Goal: Task Accomplishment & Management: Use online tool/utility

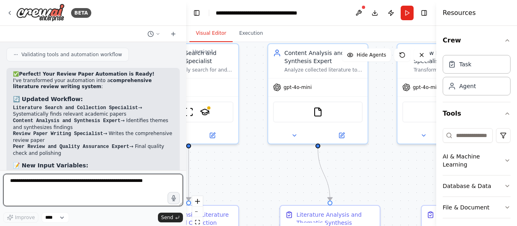
click at [97, 185] on textarea at bounding box center [93, 190] width 180 height 32
paste textarea "**********"
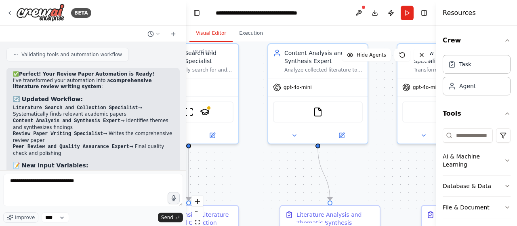
drag, startPoint x: 81, startPoint y: 112, endPoint x: 120, endPoint y: 112, distance: 38.4
copy p "SERPLY_API_KEY"
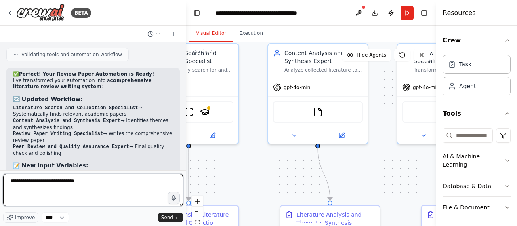
click at [98, 185] on textarea "**********" at bounding box center [93, 190] width 180 height 32
paste textarea "**********"
type textarea "**********"
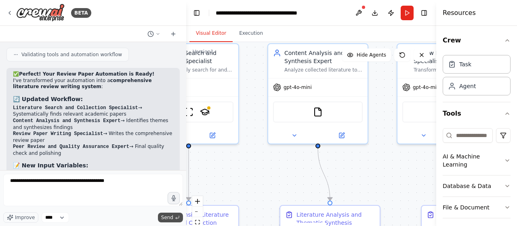
click at [162, 218] on button "Send" at bounding box center [170, 217] width 25 height 10
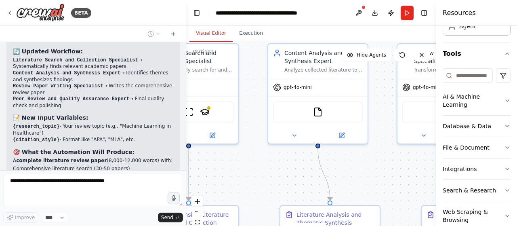
scroll to position [76, 0]
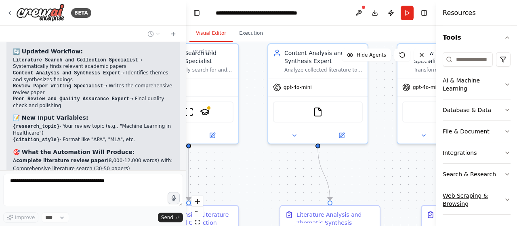
click at [504, 196] on icon "button" at bounding box center [507, 199] width 6 height 6
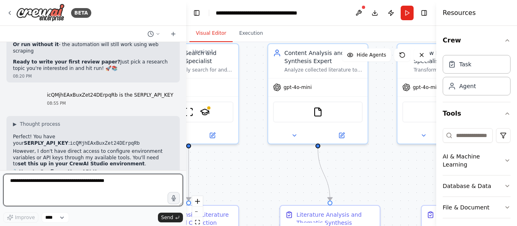
scroll to position [0, 0]
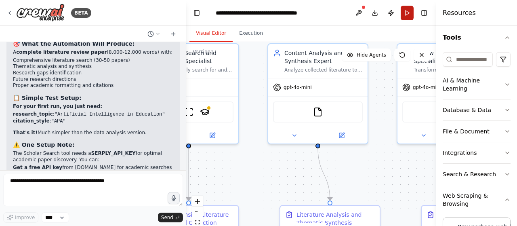
click at [406, 11] on button "Run" at bounding box center [407, 13] width 13 height 15
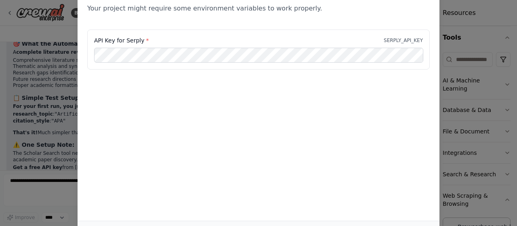
click at [460, 25] on div "Environment configuration Your project might require some environment variables…" at bounding box center [258, 113] width 517 height 226
click at [460, 38] on div "Environment configuration Your project might require some environment variables…" at bounding box center [258, 113] width 517 height 226
click at [59, 36] on div "Environment configuration Your project might require some environment variables…" at bounding box center [258, 113] width 517 height 226
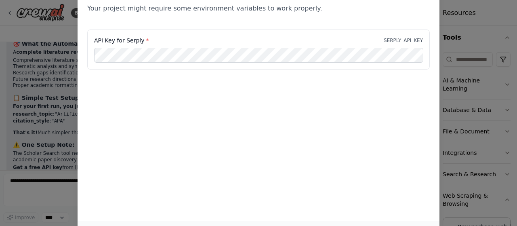
click at [133, 112] on div "Environment configuration Your project might require some environment variables…" at bounding box center [259, 99] width 362 height 243
drag, startPoint x: 515, startPoint y: 82, endPoint x: 514, endPoint y: 106, distance: 24.7
click at [514, 106] on div "Environment configuration Your project might require some environment variables…" at bounding box center [258, 113] width 517 height 226
click at [343, 143] on div "Environment configuration Your project might require some environment variables…" at bounding box center [259, 99] width 362 height 243
click at [413, 220] on link "React Flow" at bounding box center [424, 222] width 22 height 4
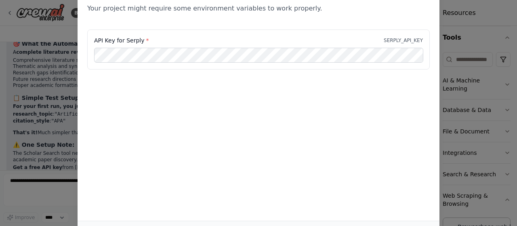
click at [255, 185] on div "Environment configuration Your project might require some environment variables…" at bounding box center [259, 99] width 362 height 243
click at [476, 27] on div "Environment configuration Your project might require some environment variables…" at bounding box center [258, 113] width 517 height 226
click at [475, 36] on div "Environment configuration Your project might require some environment variables…" at bounding box center [258, 113] width 517 height 226
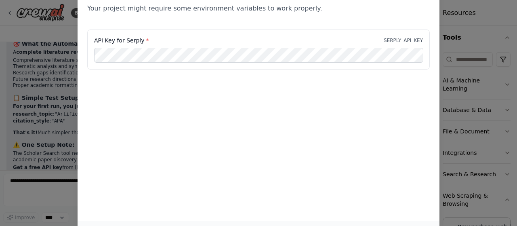
click at [30, 53] on div "Environment configuration Your project might require some environment variables…" at bounding box center [258, 113] width 517 height 226
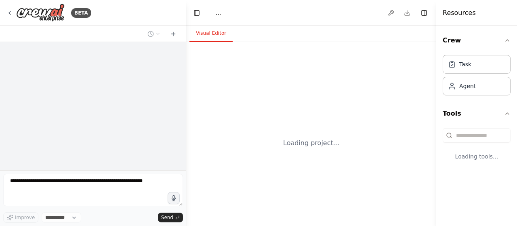
select select "****"
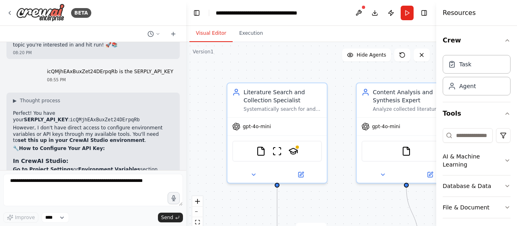
scroll to position [3953, 0]
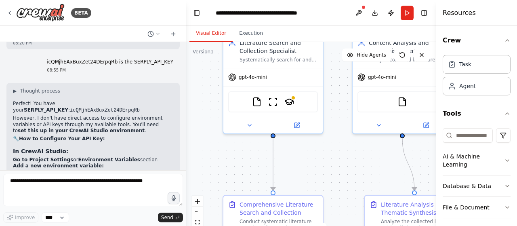
drag, startPoint x: 207, startPoint y: 141, endPoint x: 203, endPoint y: 92, distance: 49.4
click at [203, 92] on div ".deletable-edge-delete-btn { width: 20px; height: 20px; border: 0px solid #ffff…" at bounding box center [311, 143] width 250 height 202
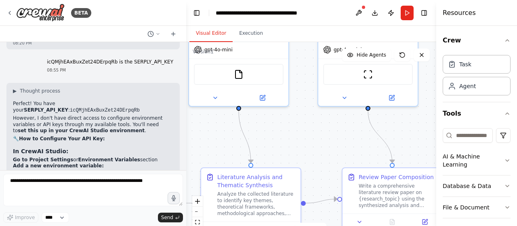
drag, startPoint x: 366, startPoint y: 162, endPoint x: 202, endPoint y: 135, distance: 166.3
click at [202, 135] on div ".deletable-edge-delete-btn { width: 20px; height: 20px; border: 0px solid #ffff…" at bounding box center [311, 143] width 250 height 202
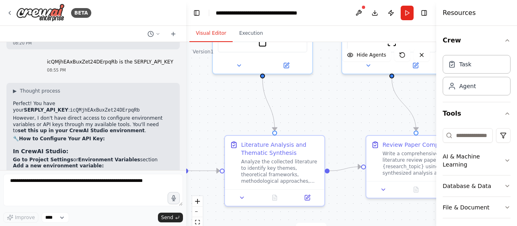
drag, startPoint x: 328, startPoint y: 131, endPoint x: 353, endPoint y: 98, distance: 41.3
click at [353, 98] on div ".deletable-edge-delete-btn { width: 20px; height: 20px; border: 0px solid #ffff…" at bounding box center [311, 143] width 250 height 202
click at [393, 13] on button "Publish" at bounding box center [391, 13] width 13 height 15
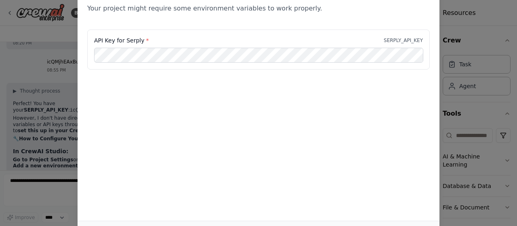
click at [476, 13] on div "Environment configuration Your project might require some environment variables…" at bounding box center [258, 113] width 517 height 226
click at [59, 56] on div "Environment configuration Your project might require some environment variables…" at bounding box center [258, 113] width 517 height 226
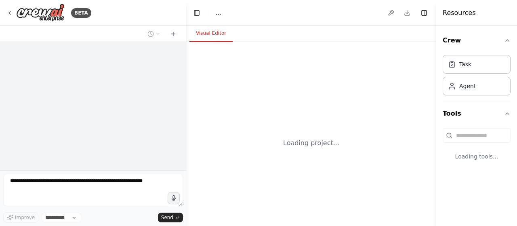
select select "****"
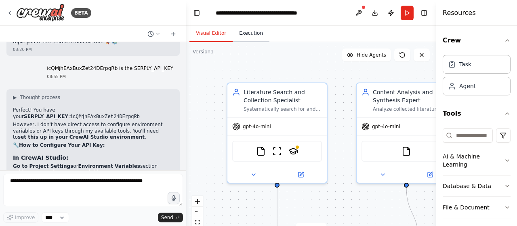
scroll to position [3953, 0]
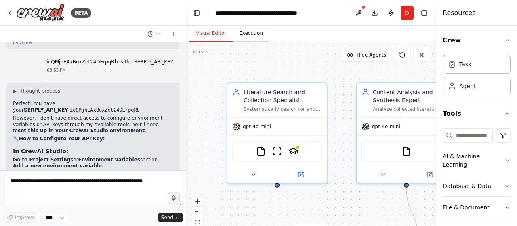
click at [243, 33] on button "Execution" at bounding box center [251, 33] width 37 height 17
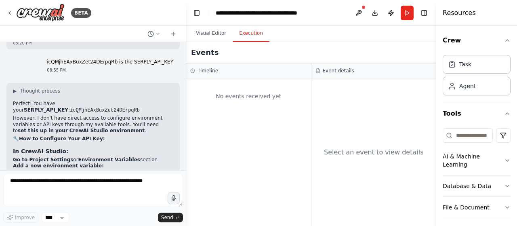
click at [259, 100] on div "No events received yet" at bounding box center [248, 95] width 117 height 27
click at [183, 161] on div at bounding box center [184, 113] width 3 height 226
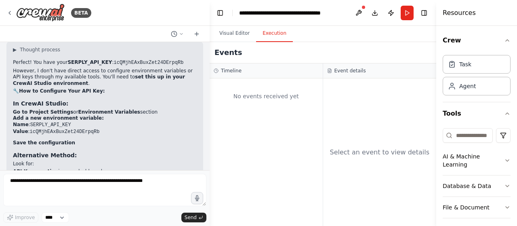
scroll to position [3814, 0]
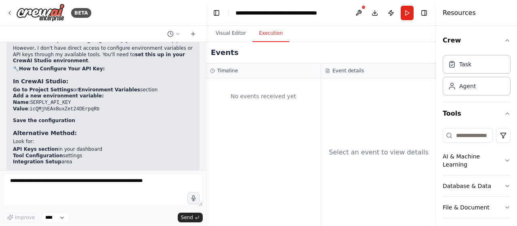
drag, startPoint x: 183, startPoint y: 161, endPoint x: 206, endPoint y: 169, distance: 24.8
click at [206, 169] on div "BETA Based on the AI agent we've been building, here is a concise and complete …" at bounding box center [258, 113] width 517 height 226
click at [469, 67] on div "Task" at bounding box center [477, 64] width 68 height 19
click at [472, 86] on div "Agent" at bounding box center [467, 86] width 17 height 8
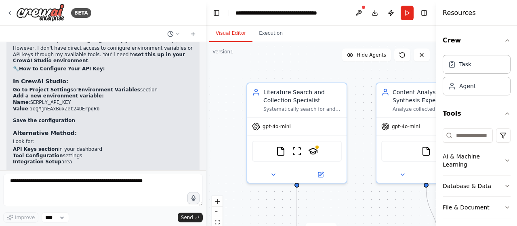
click at [233, 32] on button "Visual Editor" at bounding box center [230, 33] width 43 height 17
click at [360, 12] on button at bounding box center [358, 13] width 13 height 15
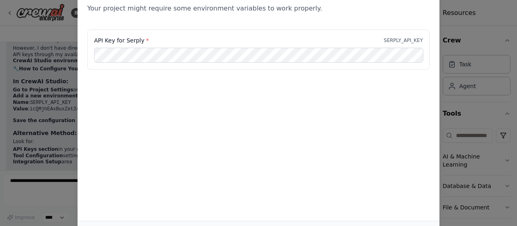
click at [59, 116] on div "Environment configuration Your project might require some environment variables…" at bounding box center [258, 113] width 517 height 226
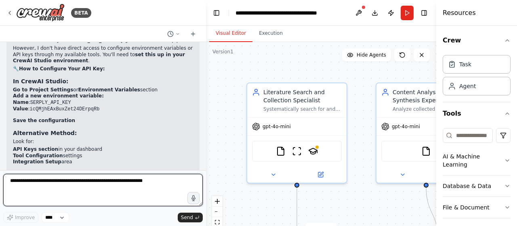
click at [145, 176] on textarea at bounding box center [103, 190] width 200 height 32
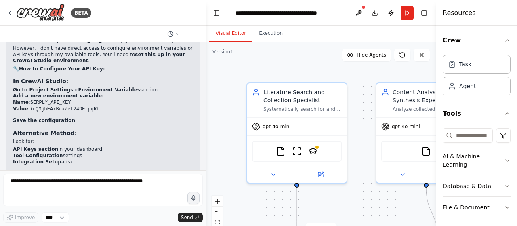
drag, startPoint x: 187, startPoint y: 156, endPoint x: 186, endPoint y: 113, distance: 42.4
click at [186, 113] on div "▶ Thought process Perfect! You have your SERPLY_API_KEY : icQMjhEAxBuxZet24DErp…" at bounding box center [102, 159] width 193 height 280
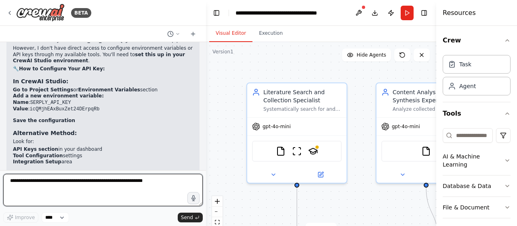
click at [144, 190] on textarea at bounding box center [103, 190] width 200 height 32
type textarea "**********"
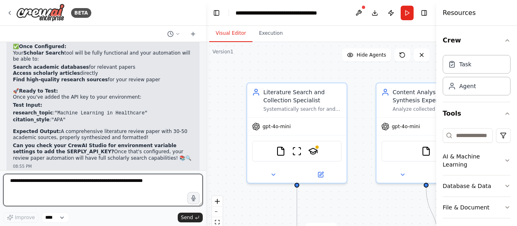
scroll to position [3951, 0]
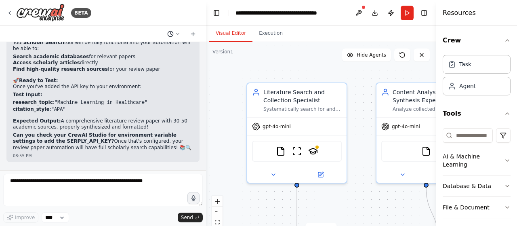
click at [179, 30] on button at bounding box center [173, 34] width 19 height 10
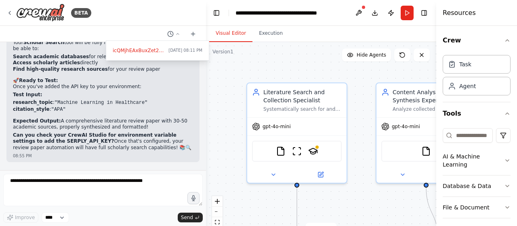
click at [192, 32] on div at bounding box center [103, 113] width 206 height 226
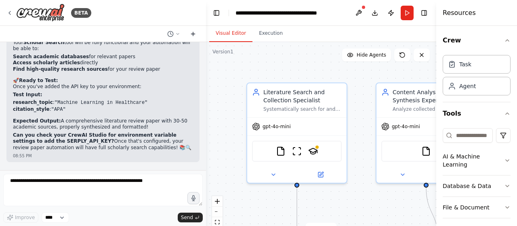
click at [193, 33] on icon at bounding box center [193, 34] width 0 height 4
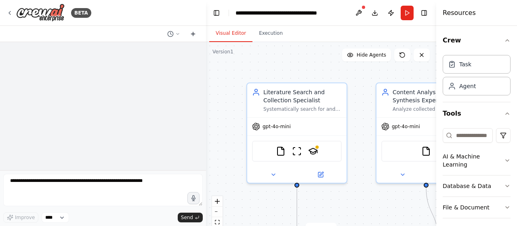
scroll to position [0, 0]
click at [193, 33] on icon at bounding box center [193, 34] width 0 height 4
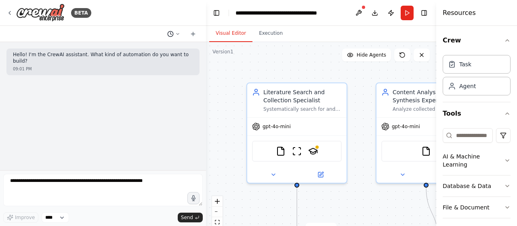
click at [175, 34] on icon at bounding box center [177, 34] width 5 height 5
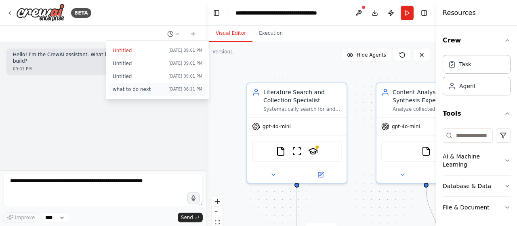
click at [148, 85] on button "what to do next Today 08:11 PM" at bounding box center [157, 89] width 96 height 13
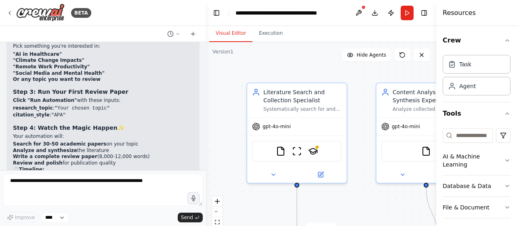
scroll to position [4214, 0]
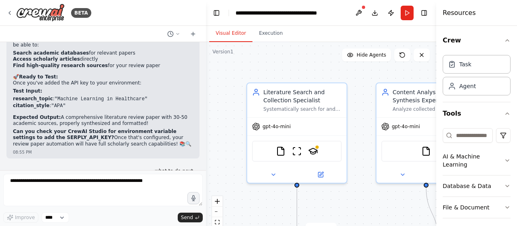
scroll to position [3946, 0]
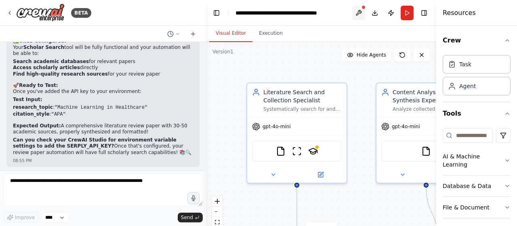
drag, startPoint x: 361, startPoint y: 10, endPoint x: 357, endPoint y: 13, distance: 5.2
click at [357, 13] on button at bounding box center [358, 13] width 13 height 15
click at [216, 12] on button "Toggle Left Sidebar" at bounding box center [216, 12] width 11 height 11
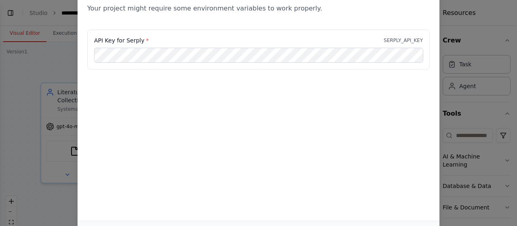
click at [513, 133] on div "Environment configuration Your project might require some environment variables…" at bounding box center [258, 113] width 517 height 226
drag, startPoint x: 513, startPoint y: 133, endPoint x: 517, endPoint y: 184, distance: 50.6
click at [517, 184] on div "Environment configuration Your project might require some environment variables…" at bounding box center [258, 113] width 517 height 226
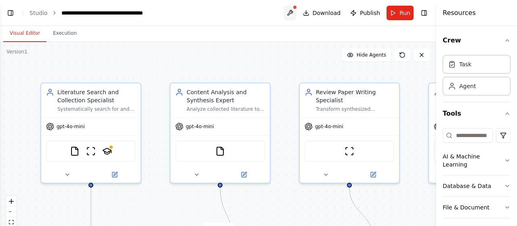
click at [292, 10] on button at bounding box center [290, 13] width 13 height 15
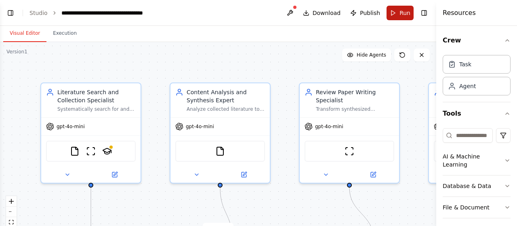
click at [393, 12] on button "Run" at bounding box center [400, 13] width 27 height 15
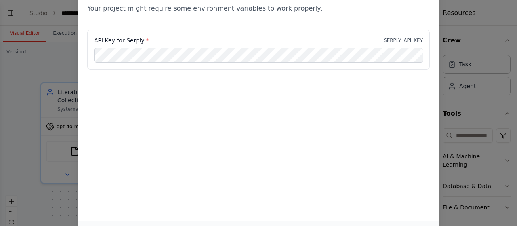
click at [418, 7] on button "Toggle Right Sidebar" at bounding box center [423, 12] width 11 height 11
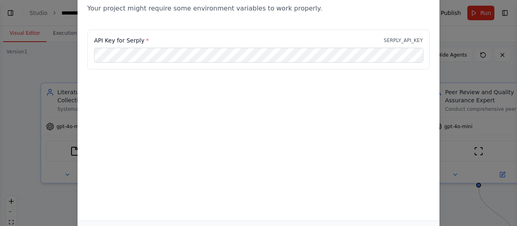
click at [499, 7] on button "Toggle Right Sidebar" at bounding box center [504, 12] width 11 height 11
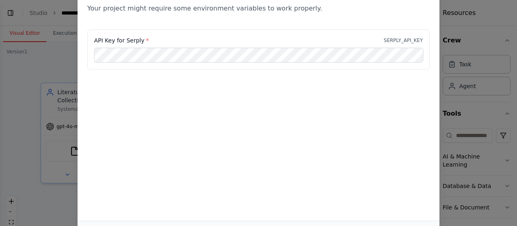
click at [418, 7] on button "Toggle Right Sidebar" at bounding box center [423, 12] width 11 height 11
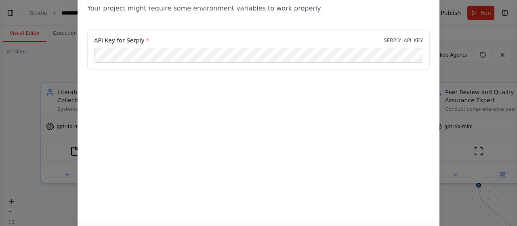
click at [3, 25] on button "Visual Editor" at bounding box center [24, 33] width 43 height 17
click at [335, 74] on div "API Key for Serply * SERPLY_API_KEY" at bounding box center [259, 54] width 362 height 50
click at [456, 36] on div "Environment configuration Your project might require some environment variables…" at bounding box center [258, 113] width 517 height 226
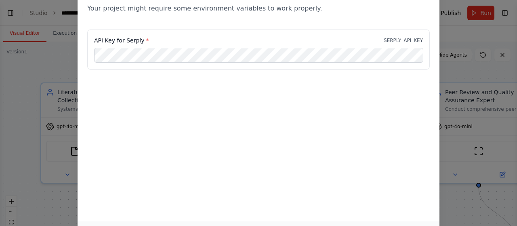
click at [339, 89] on div "API Key for Serply * SERPLY_API_KEY" at bounding box center [259, 69] width 362 height 81
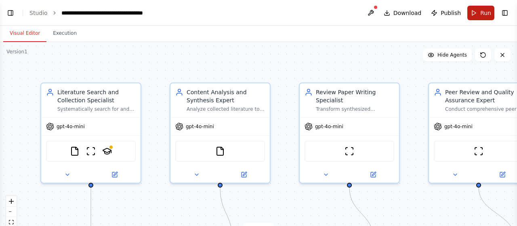
click at [481, 13] on span "Run" at bounding box center [485, 13] width 11 height 8
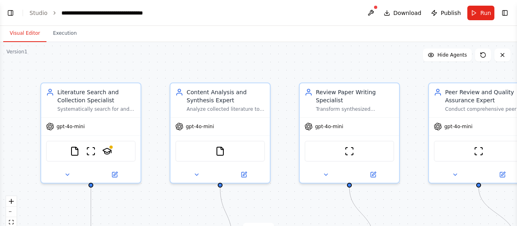
click at [499, 7] on button "Toggle Right Sidebar" at bounding box center [504, 12] width 11 height 11
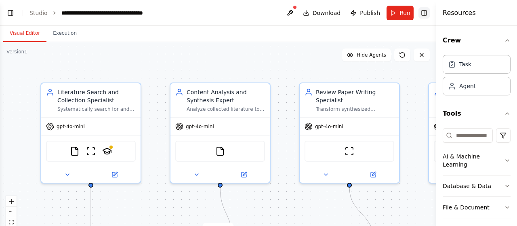
click at [427, 10] on button "Toggle Right Sidebar" at bounding box center [423, 12] width 11 height 11
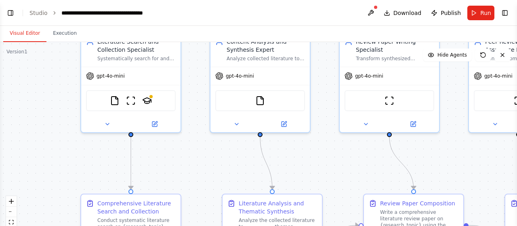
drag, startPoint x: 421, startPoint y: 164, endPoint x: 463, endPoint y: 114, distance: 64.8
click at [463, 114] on div ".deletable-edge-delete-btn { width: 20px; height: 20px; border: 0px solid #ffff…" at bounding box center [258, 143] width 517 height 202
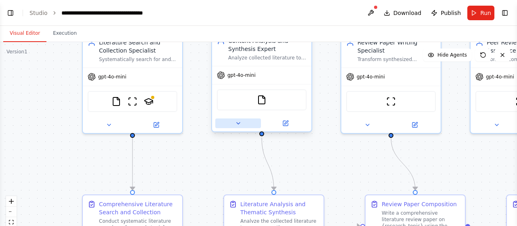
click at [236, 122] on icon at bounding box center [238, 123] width 6 height 6
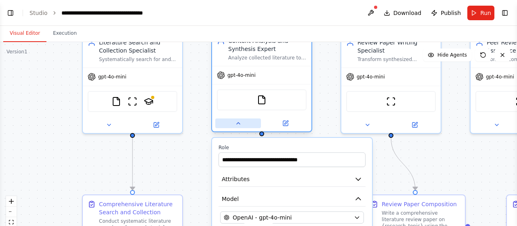
click at [235, 125] on icon at bounding box center [238, 123] width 6 height 6
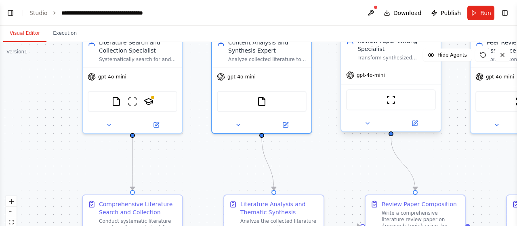
click at [366, 129] on div at bounding box center [390, 123] width 99 height 16
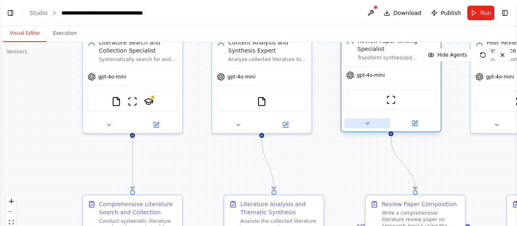
click at [368, 125] on icon at bounding box center [367, 123] width 6 height 6
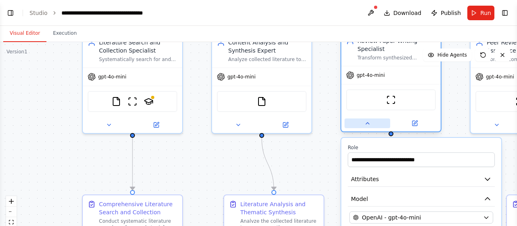
click at [368, 125] on icon at bounding box center [367, 123] width 6 height 6
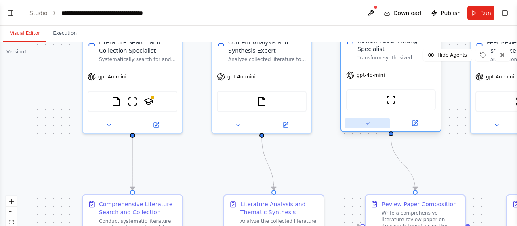
click at [368, 125] on icon at bounding box center [367, 123] width 6 height 6
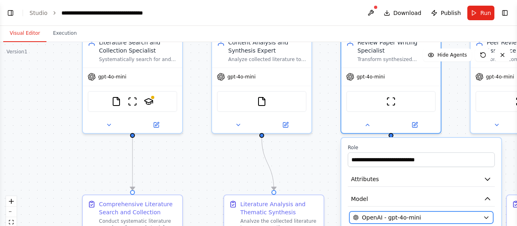
click at [406, 217] on span "OpenAI - gpt-4o-mini" at bounding box center [391, 217] width 59 height 8
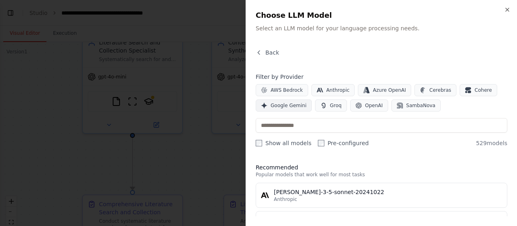
click at [294, 105] on span "Google Gemini" at bounding box center [289, 105] width 36 height 6
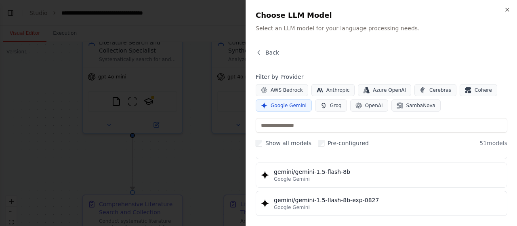
scroll to position [0, 0]
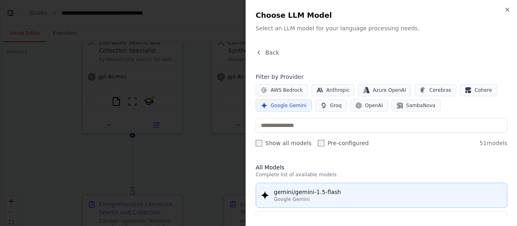
click at [295, 197] on span "Google Gemini" at bounding box center [292, 199] width 36 height 6
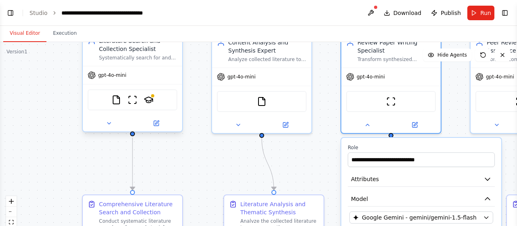
click at [130, 77] on div "gpt-4o-mini" at bounding box center [132, 75] width 99 height 18
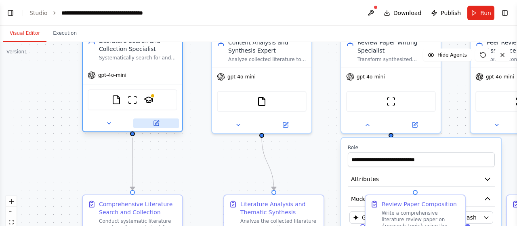
click at [156, 126] on button at bounding box center [156, 123] width 46 height 10
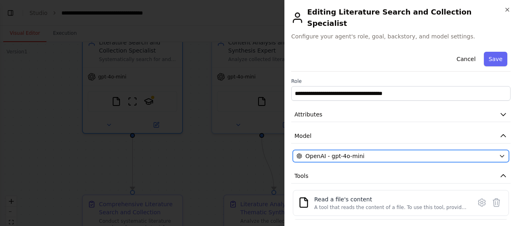
click at [318, 152] on span "OpenAI - gpt-4o-mini" at bounding box center [334, 156] width 59 height 8
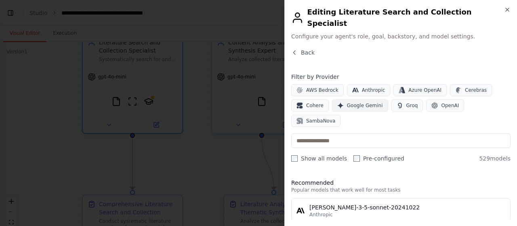
click at [368, 102] on span "Google Gemini" at bounding box center [365, 105] width 36 height 6
click at [509, 11] on icon "button" at bounding box center [507, 9] width 3 height 3
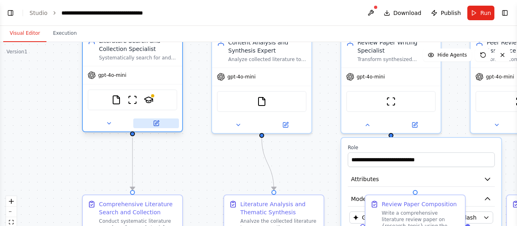
click at [155, 126] on button at bounding box center [156, 123] width 46 height 10
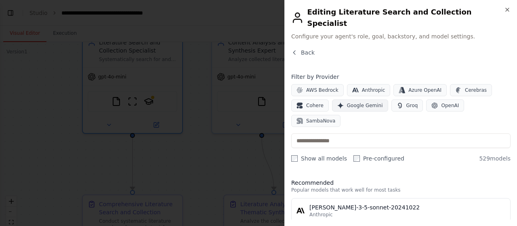
click at [355, 102] on span "Google Gemini" at bounding box center [365, 105] width 36 height 6
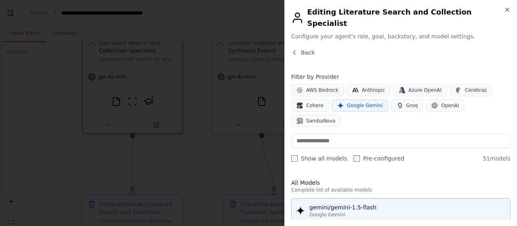
click at [342, 203] on div "gemini/gemini-1.5-flash" at bounding box center [407, 207] width 196 height 8
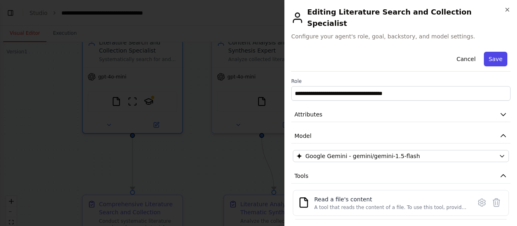
click at [484, 53] on button "Save" at bounding box center [495, 59] width 23 height 15
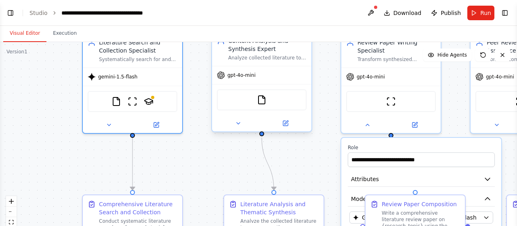
click at [243, 79] on div "gpt-4o-mini" at bounding box center [261, 75] width 99 height 18
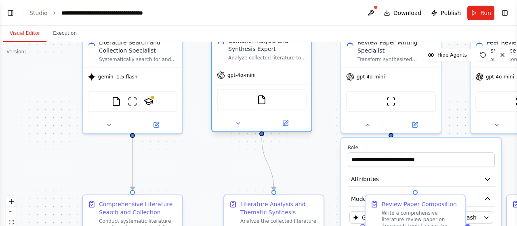
click at [264, 105] on div "FileReadTool" at bounding box center [262, 99] width 90 height 21
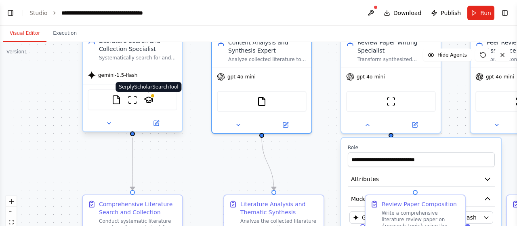
click at [149, 100] on img at bounding box center [149, 100] width 10 height 10
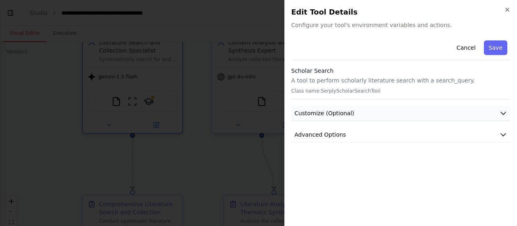
click at [303, 115] on span "Customize (Optional)" at bounding box center [324, 113] width 60 height 8
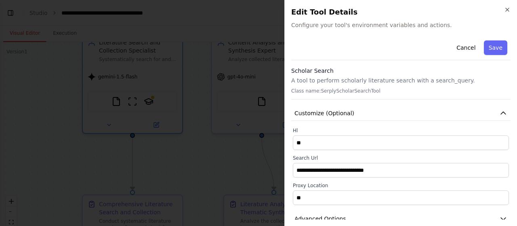
scroll to position [13, 0]
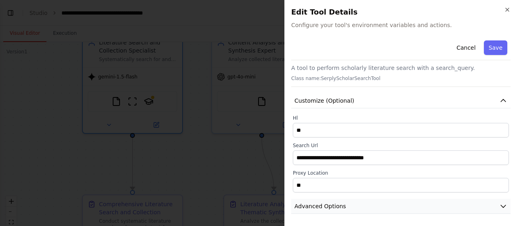
click at [500, 209] on icon "button" at bounding box center [503, 206] width 8 height 8
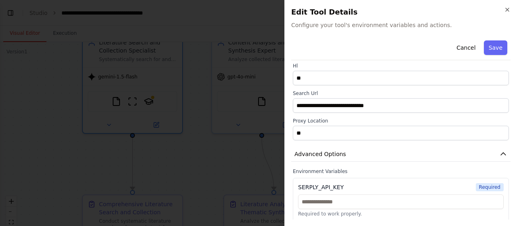
scroll to position [66, 0]
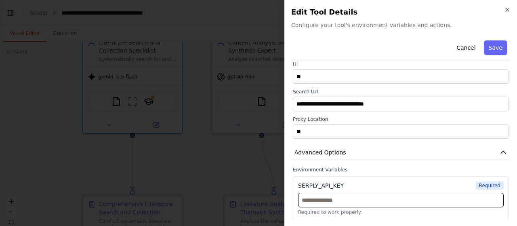
click at [458, 203] on input "text" at bounding box center [401, 200] width 206 height 15
paste input "**********"
type input "**********"
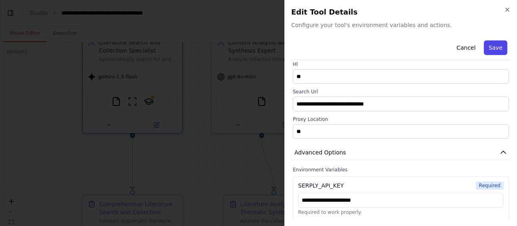
click at [486, 49] on button "Save" at bounding box center [495, 47] width 23 height 15
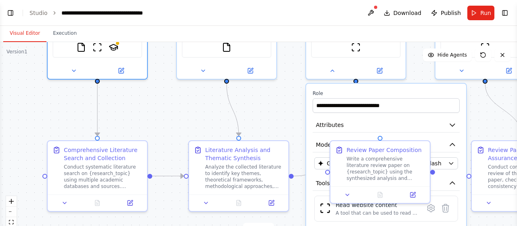
drag, startPoint x: 456, startPoint y: 118, endPoint x: 420, endPoint y: 63, distance: 64.8
click at [420, 63] on div ".deletable-edge-delete-btn { width: 20px; height: 20px; border: 0px solid #ffff…" at bounding box center [258, 143] width 517 height 202
click at [124, 204] on button at bounding box center [130, 201] width 28 height 10
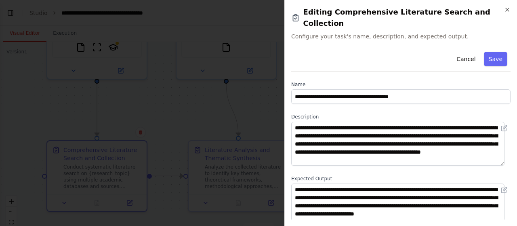
scroll to position [48, 0]
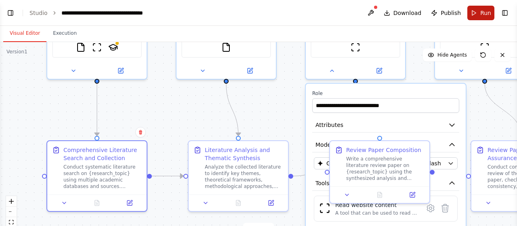
click at [476, 16] on button "Run" at bounding box center [480, 13] width 27 height 15
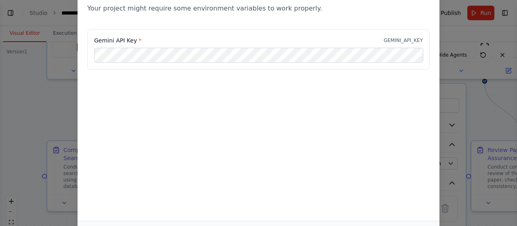
click at [444, 92] on div "Environment configuration Your project might require some environment variables…" at bounding box center [258, 113] width 517 height 226
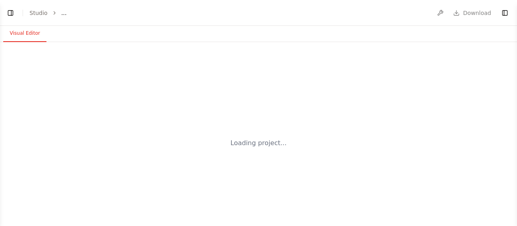
select select "****"
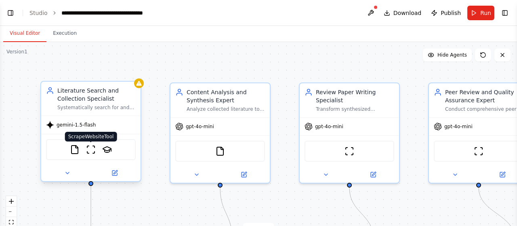
scroll to position [4214, 0]
click at [92, 130] on div "gemini-1.5-flash" at bounding box center [90, 125] width 99 height 18
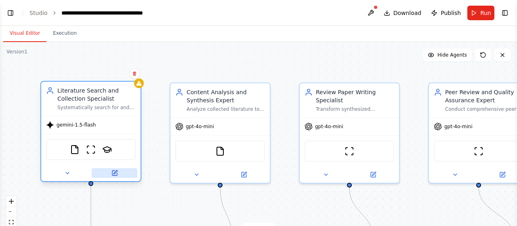
click at [116, 171] on icon at bounding box center [115, 172] width 4 height 4
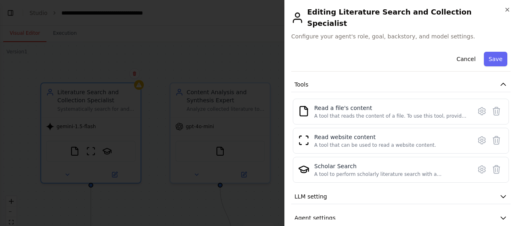
scroll to position [92, 0]
click at [499, 213] on icon "button" at bounding box center [503, 217] width 8 height 8
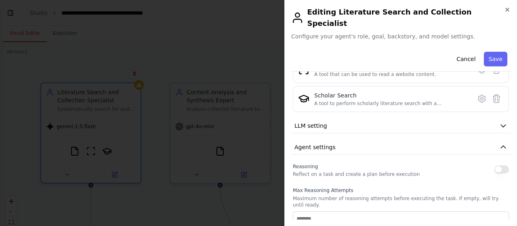
scroll to position [161, 0]
click at [476, 119] on button "LLM setting" at bounding box center [400, 126] width 219 height 15
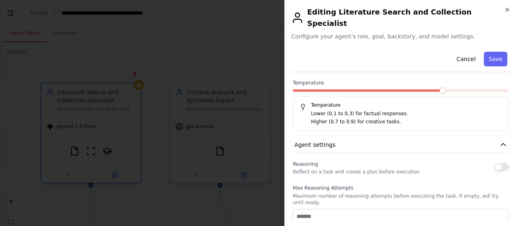
scroll to position [220, 0]
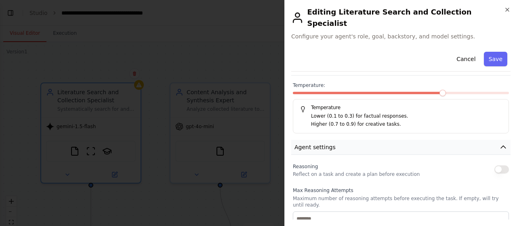
click at [499, 140] on button "Agent settings" at bounding box center [400, 147] width 219 height 15
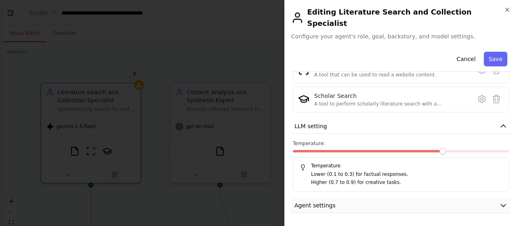
scroll to position [149, 0]
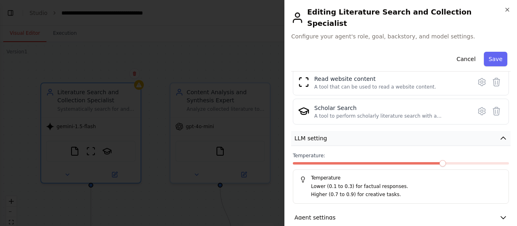
click at [499, 134] on icon "button" at bounding box center [503, 138] width 8 height 8
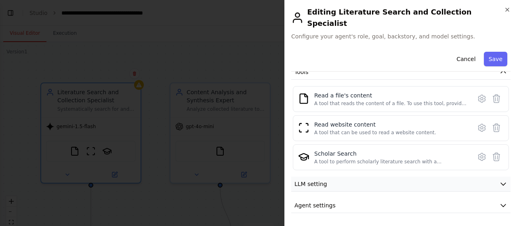
scroll to position [92, 0]
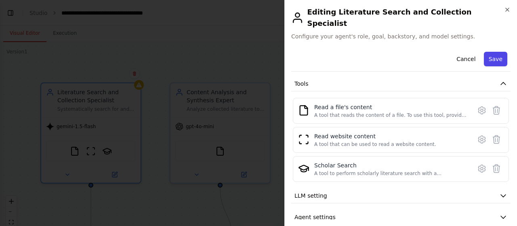
click at [495, 53] on button "Save" at bounding box center [495, 59] width 23 height 15
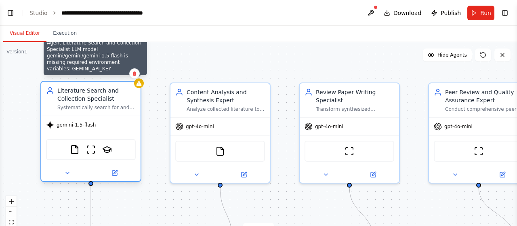
click at [140, 84] on icon at bounding box center [138, 83] width 5 height 5
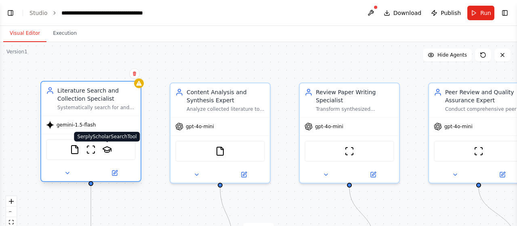
click at [110, 151] on img at bounding box center [107, 150] width 10 height 10
click at [93, 151] on img at bounding box center [91, 150] width 10 height 10
click at [75, 151] on img at bounding box center [75, 150] width 10 height 10
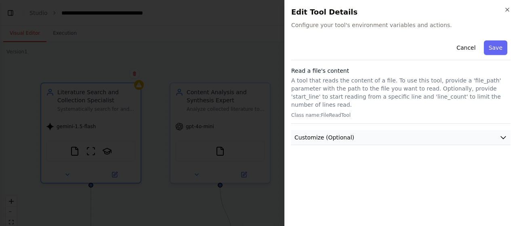
click at [429, 130] on button "Customize (Optional)" at bounding box center [400, 137] width 219 height 15
click at [498, 130] on button "Customize (Optional)" at bounding box center [400, 137] width 219 height 15
click at [507, 11] on icon "button" at bounding box center [507, 9] width 6 height 6
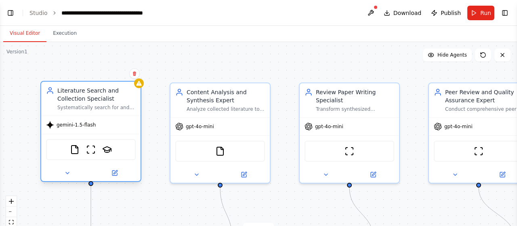
click at [86, 126] on span "gemini-1.5-flash" at bounding box center [76, 125] width 39 height 6
click at [114, 177] on button at bounding box center [115, 173] width 46 height 10
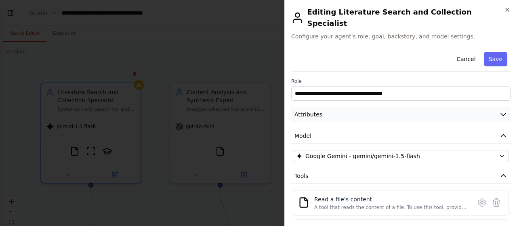
click at [325, 109] on button "Attributes" at bounding box center [400, 114] width 219 height 15
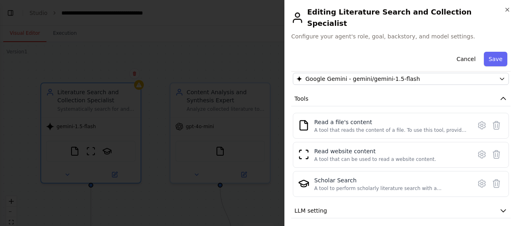
scroll to position [219, 0]
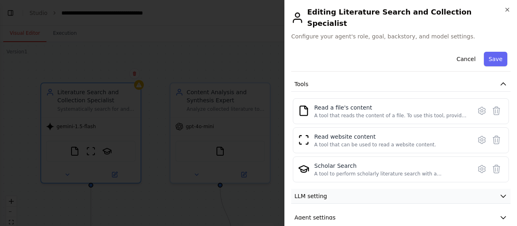
click at [499, 192] on icon "button" at bounding box center [503, 196] width 8 height 8
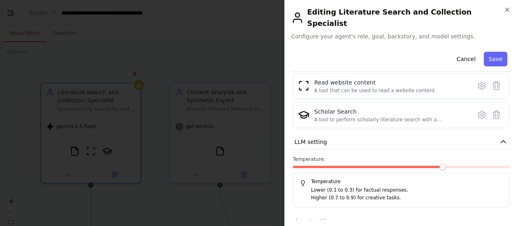
scroll to position [277, 0]
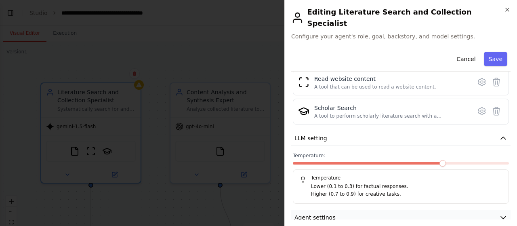
click at [492, 210] on button "Agent settings" at bounding box center [400, 217] width 219 height 15
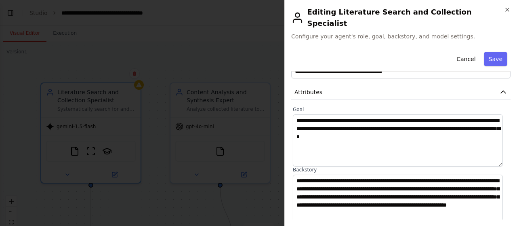
scroll to position [0, 0]
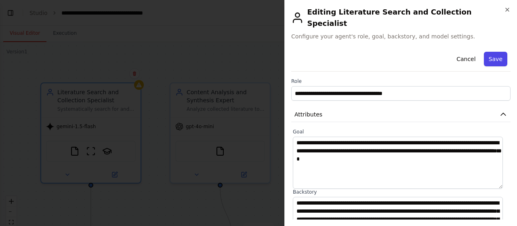
click at [485, 52] on button "Save" at bounding box center [495, 59] width 23 height 15
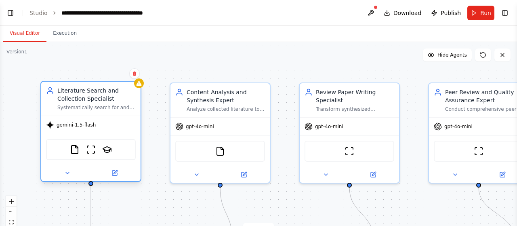
click at [95, 128] on div "gemini-1.5-flash" at bounding box center [90, 125] width 99 height 18
click at [114, 173] on icon at bounding box center [115, 172] width 4 height 4
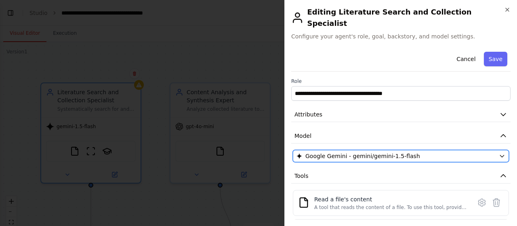
click at [360, 150] on button "Google Gemini - gemini/gemini-1.5-flash" at bounding box center [401, 156] width 216 height 12
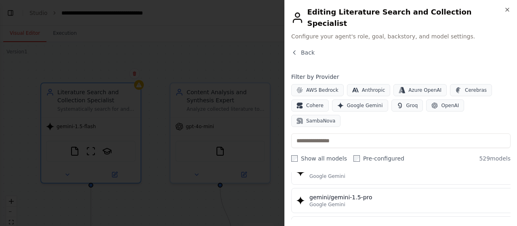
scroll to position [11036, 0]
click at [447, 102] on span "OpenAI" at bounding box center [450, 105] width 18 height 6
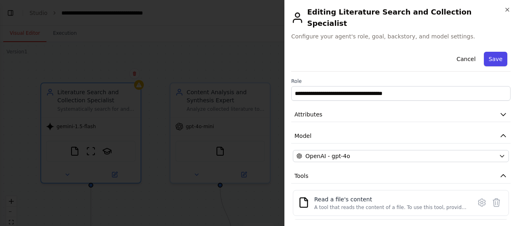
click at [488, 52] on button "Save" at bounding box center [495, 59] width 23 height 15
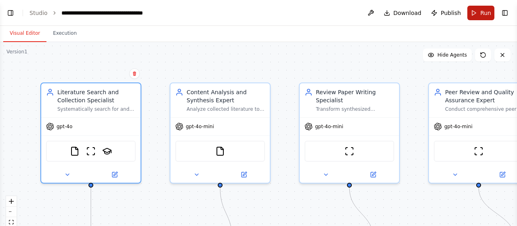
click at [472, 15] on button "Run" at bounding box center [480, 13] width 27 height 15
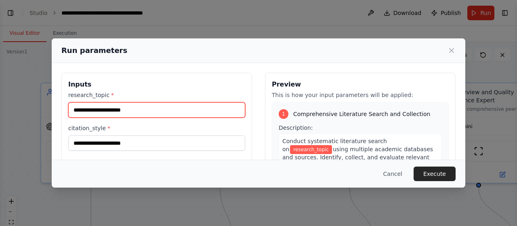
click at [166, 110] on input "research_topic *" at bounding box center [156, 109] width 177 height 15
paste input "**********"
type input "**********"
paste input "**********"
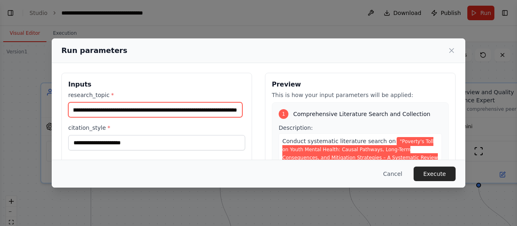
scroll to position [0, 186]
type input "**********"
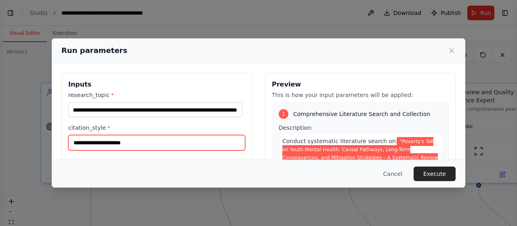
scroll to position [0, 0]
click at [158, 138] on input "citation_style *" at bounding box center [156, 142] width 177 height 15
type input "***"
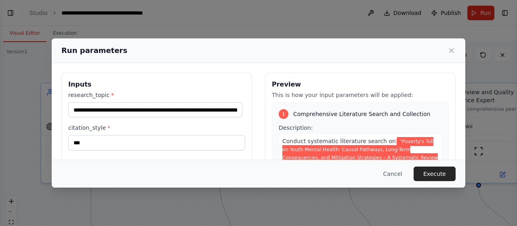
click at [265, 113] on div "Preview This is how your input parameters will be applied: 1 Comprehensive Lite…" at bounding box center [360, 168] width 191 height 191
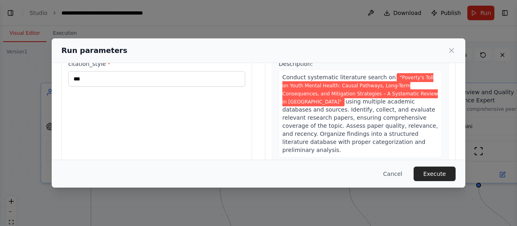
scroll to position [71, 0]
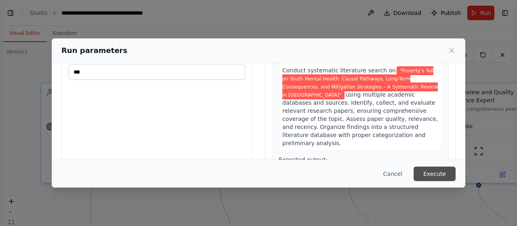
click at [447, 174] on button "Execute" at bounding box center [435, 173] width 42 height 15
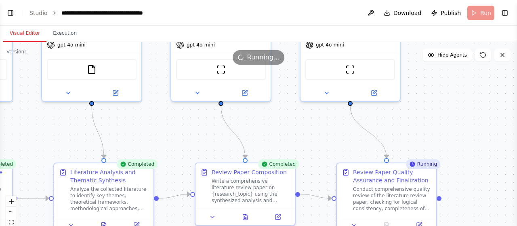
drag, startPoint x: 418, startPoint y: 103, endPoint x: 289, endPoint y: 21, distance: 152.2
click at [289, 21] on main "**********" at bounding box center [258, 113] width 517 height 226
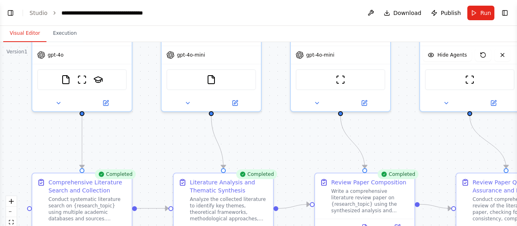
drag, startPoint x: 304, startPoint y: 143, endPoint x: 424, endPoint y: 153, distance: 120.0
click at [424, 153] on div ".deletable-edge-delete-btn { width: 20px; height: 20px; border: 0px solid #ffff…" at bounding box center [258, 143] width 517 height 202
click at [9, 13] on button "Toggle Left Sidebar" at bounding box center [10, 12] width 11 height 11
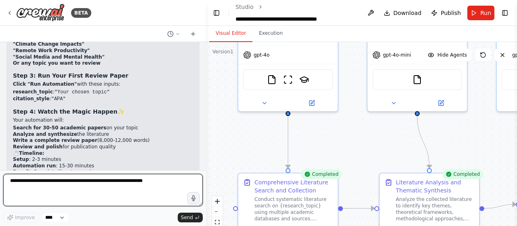
click at [133, 189] on textarea at bounding box center [103, 190] width 200 height 32
type textarea "**********"
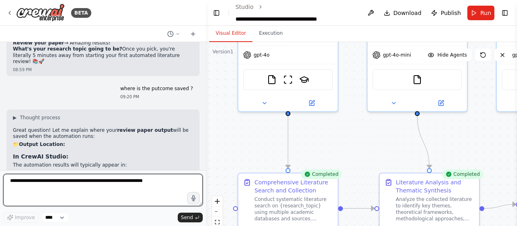
scroll to position [4518, 0]
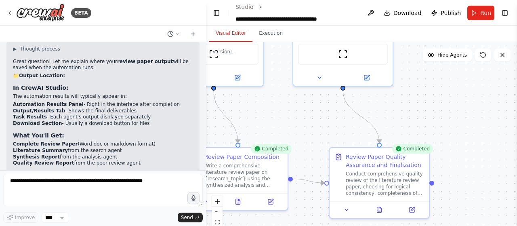
drag, startPoint x: 380, startPoint y: 151, endPoint x: 47, endPoint y: 125, distance: 333.8
click at [47, 125] on div "BETA Based on the AI agent we've been building, here is a concise and complete …" at bounding box center [258, 113] width 517 height 226
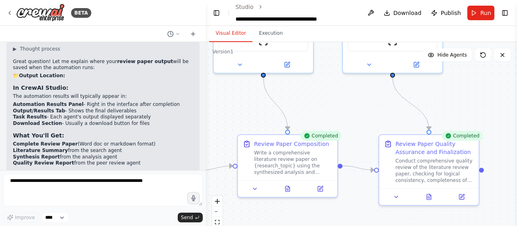
drag, startPoint x: 450, startPoint y: 112, endPoint x: 499, endPoint y: 99, distance: 51.0
click at [499, 99] on div ".deletable-edge-delete-btn { width: 20px; height: 20px; border: 0px solid #ffff…" at bounding box center [361, 143] width 311 height 202
click at [394, 13] on button "Download" at bounding box center [402, 13] width 44 height 15
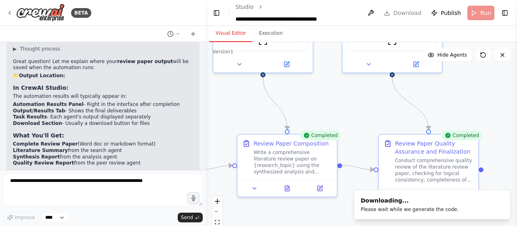
click at [495, 102] on div ".deletable-edge-delete-btn { width: 20px; height: 20px; border: 0px solid #ffff…" at bounding box center [361, 143] width 311 height 202
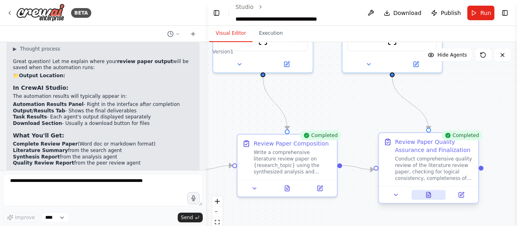
click at [429, 194] on icon at bounding box center [429, 194] width 4 height 5
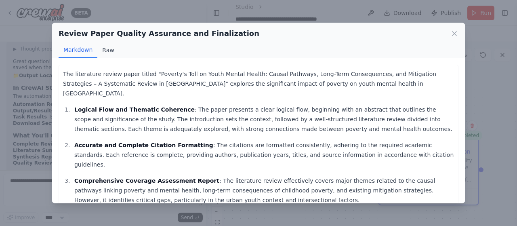
click at [106, 51] on button "Raw" at bounding box center [107, 49] width 21 height 15
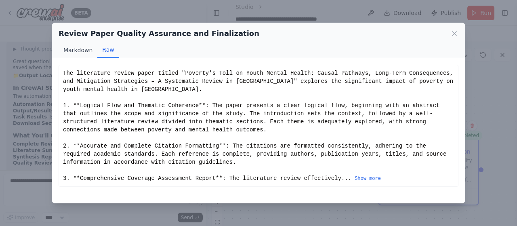
click at [85, 50] on button "Markdown" at bounding box center [78, 49] width 39 height 15
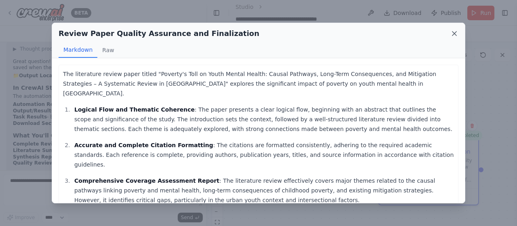
click at [452, 33] on icon at bounding box center [454, 33] width 8 height 8
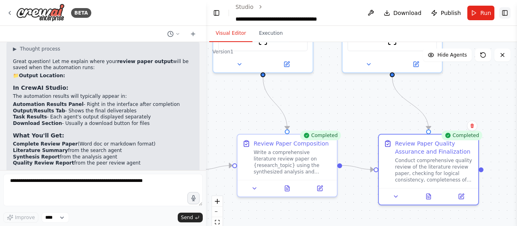
click at [503, 13] on button "Toggle Right Sidebar" at bounding box center [504, 12] width 11 height 11
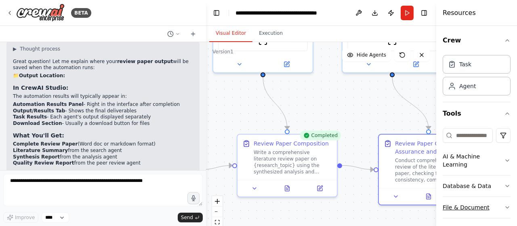
click at [486, 206] on button "File & Document" at bounding box center [477, 207] width 68 height 21
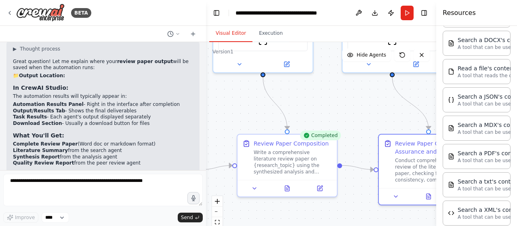
scroll to position [221, 0]
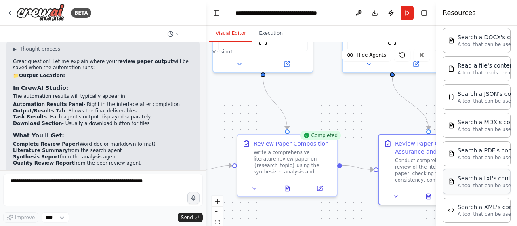
click at [484, 183] on p "A tool that can be used to semantic search a query from a txt's content." at bounding box center [502, 185] width 89 height 6
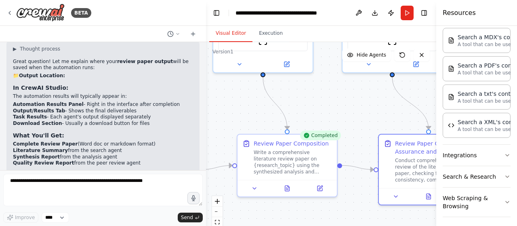
click at [378, 122] on div ".deletable-edge-delete-btn { width: 20px; height: 20px; border: 0px solid #ffff…" at bounding box center [321, 143] width 230 height 202
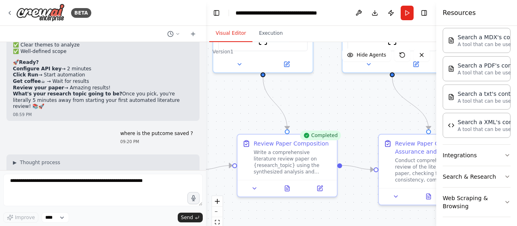
scroll to position [4405, 0]
click at [424, 9] on button "Toggle Right Sidebar" at bounding box center [423, 12] width 11 height 11
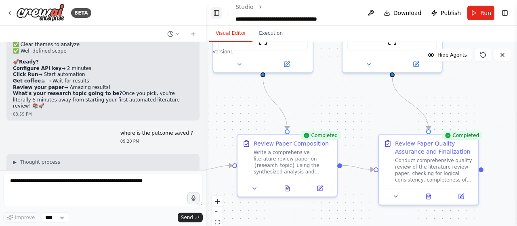
click at [214, 11] on button "Toggle Left Sidebar" at bounding box center [216, 12] width 11 height 11
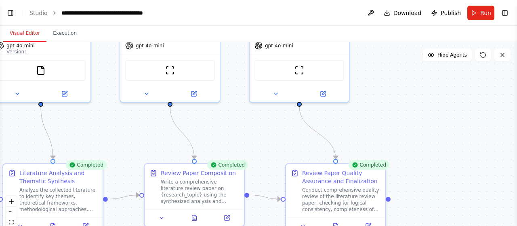
drag, startPoint x: 401, startPoint y: 100, endPoint x: 510, endPoint y: 130, distance: 112.4
click at [513, 130] on div ".deletable-edge-delete-btn { width: 20px; height: 20px; border: 0px solid #ffff…" at bounding box center [258, 143] width 517 height 202
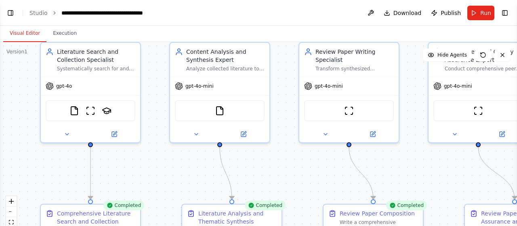
drag, startPoint x: 216, startPoint y: 112, endPoint x: 397, endPoint y: 151, distance: 184.8
click at [397, 151] on div ".deletable-edge-delete-btn { width: 20px; height: 20px; border: 0px solid #ffff…" at bounding box center [258, 143] width 517 height 202
click at [66, 33] on button "Execution" at bounding box center [64, 33] width 37 height 17
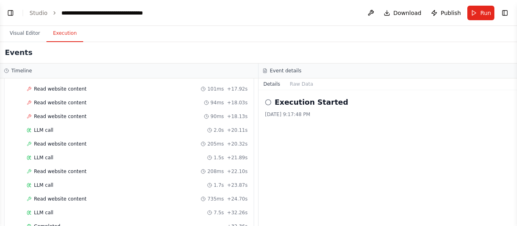
scroll to position [689, 0]
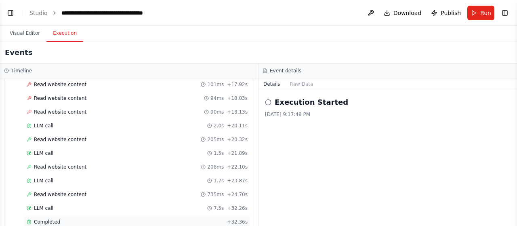
click at [145, 216] on div "Completed + 32.36s" at bounding box center [137, 222] width 227 height 12
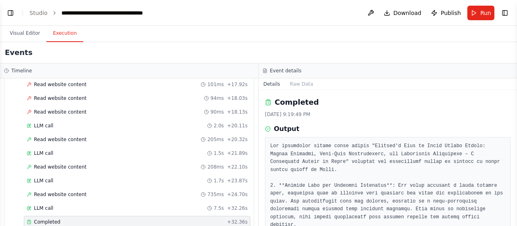
drag, startPoint x: 515, startPoint y: 118, endPoint x: 515, endPoint y: 133, distance: 14.9
click at [515, 133] on button "Toggle Sidebar" at bounding box center [517, 113] width 6 height 226
drag, startPoint x: 514, startPoint y: 109, endPoint x: 517, endPoint y: 168, distance: 59.0
click at [517, 168] on button "Toggle Sidebar" at bounding box center [517, 113] width 6 height 226
click at [291, 83] on button "Raw Data" at bounding box center [301, 83] width 33 height 11
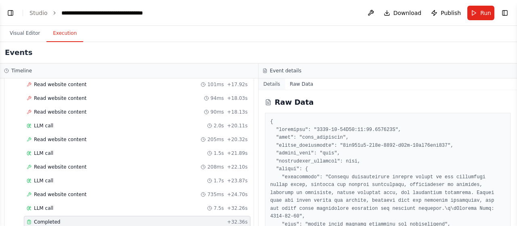
click at [271, 83] on button "Details" at bounding box center [271, 83] width 27 height 11
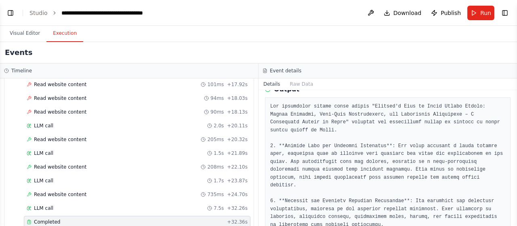
scroll to position [0, 0]
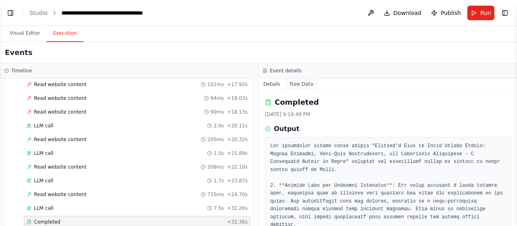
click at [292, 83] on button "Raw Data" at bounding box center [301, 83] width 33 height 11
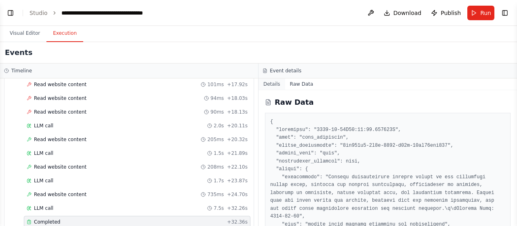
click at [273, 86] on button "Details" at bounding box center [271, 83] width 27 height 11
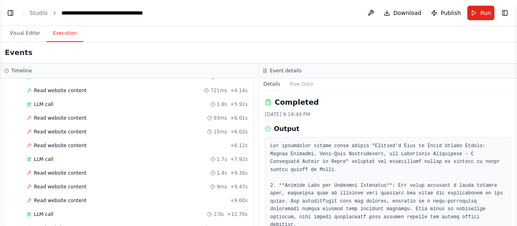
scroll to position [689, 0]
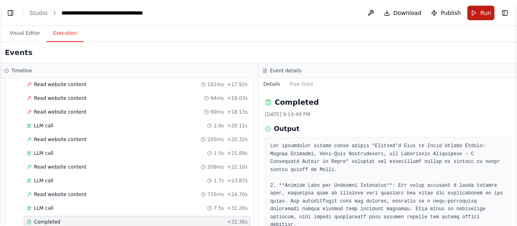
click at [491, 13] on button "Run" at bounding box center [480, 13] width 27 height 15
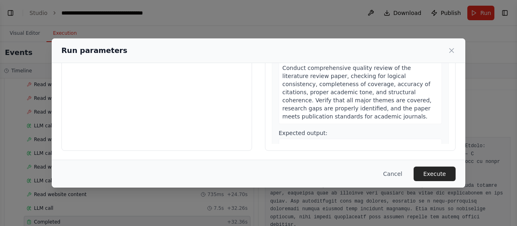
scroll to position [638, 0]
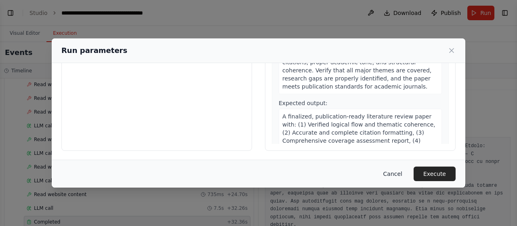
click at [401, 174] on button "Cancel" at bounding box center [393, 173] width 32 height 15
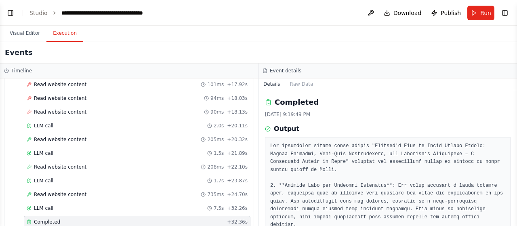
drag, startPoint x: 515, startPoint y: 133, endPoint x: 516, endPoint y: 189, distance: 56.2
click at [516, 189] on button "Toggle Sidebar" at bounding box center [517, 113] width 6 height 226
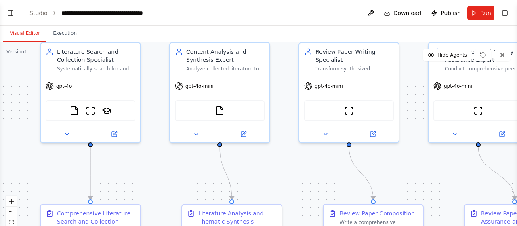
click at [35, 34] on button "Visual Editor" at bounding box center [24, 33] width 43 height 17
click at [12, 15] on button "Toggle Left Sidebar" at bounding box center [10, 12] width 11 height 11
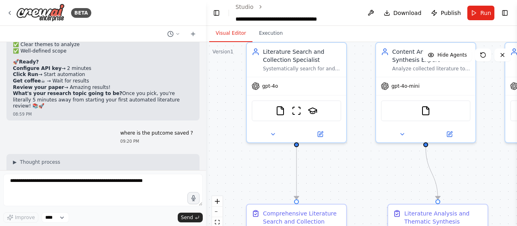
drag, startPoint x: 14, startPoint y: 62, endPoint x: 135, endPoint y: 87, distance: 123.3
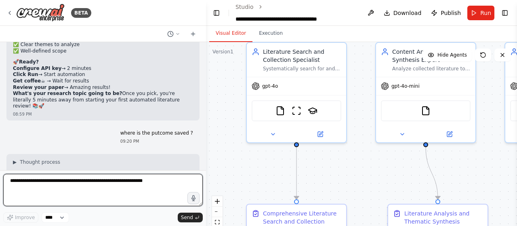
click at [103, 185] on textarea at bounding box center [103, 190] width 200 height 32
type textarea "**********"
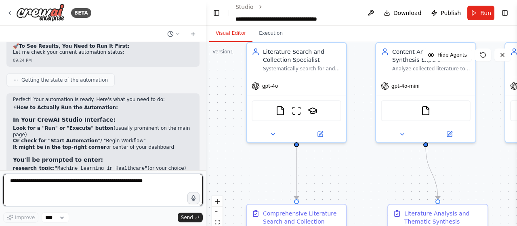
scroll to position [4943, 0]
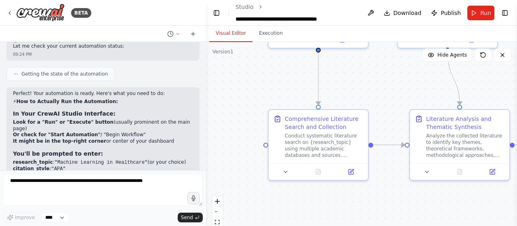
drag, startPoint x: 267, startPoint y: 179, endPoint x: 289, endPoint y: 84, distance: 97.0
click at [289, 84] on div ".deletable-edge-delete-btn { width: 20px; height: 20px; border: 0px solid #ffff…" at bounding box center [361, 143] width 311 height 202
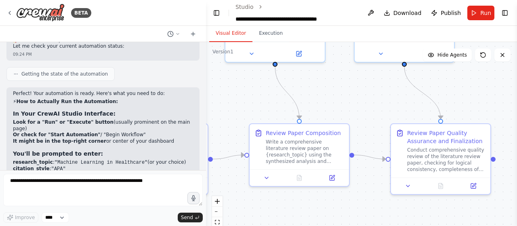
drag, startPoint x: 376, startPoint y: 198, endPoint x: 74, endPoint y: 212, distance: 302.0
click at [74, 212] on div "BETA Based on the AI agent we've been building, here is a concise and complete …" at bounding box center [258, 113] width 517 height 226
click at [407, 185] on icon at bounding box center [408, 184] width 6 height 6
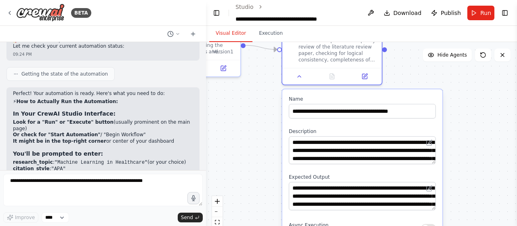
drag, startPoint x: 364, startPoint y: 202, endPoint x: 254, endPoint y: 93, distance: 154.8
click at [254, 93] on div ".deletable-edge-delete-btn { width: 20px; height: 20px; border: 0px solid #ffff…" at bounding box center [361, 143] width 311 height 202
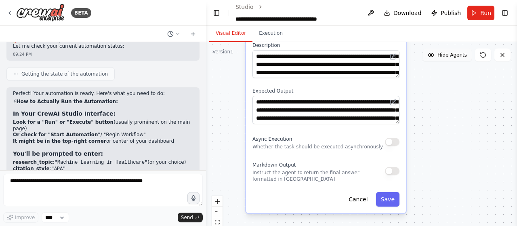
drag, startPoint x: 480, startPoint y: 139, endPoint x: 445, endPoint y: 52, distance: 93.3
click at [445, 52] on div "Version 1 Show Tools Hide Agents .deletable-edge-delete-btn { width: 20px; heig…" at bounding box center [361, 143] width 311 height 202
click at [391, 202] on button "Save" at bounding box center [387, 199] width 23 height 15
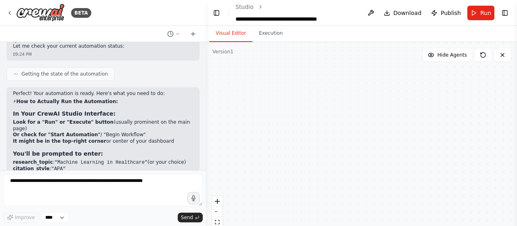
drag, startPoint x: 336, startPoint y: 189, endPoint x: 514, endPoint y: 191, distance: 177.7
click at [514, 191] on div "BETA Based on the AI agent we've been building, here is a concise and complete …" at bounding box center [258, 113] width 517 height 226
drag, startPoint x: 477, startPoint y: 178, endPoint x: 322, endPoint y: 129, distance: 162.1
click at [322, 129] on div ".deletable-edge-delete-btn { width: 20px; height: 20px; border: 0px solid #ffff…" at bounding box center [361, 143] width 311 height 202
click at [389, 134] on div ".deletable-edge-delete-btn { width: 20px; height: 20px; border: 0px solid #ffff…" at bounding box center [361, 143] width 311 height 202
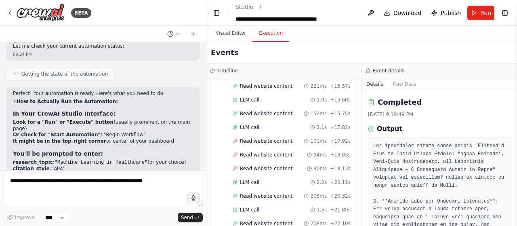
click at [275, 36] on button "Execution" at bounding box center [270, 33] width 37 height 17
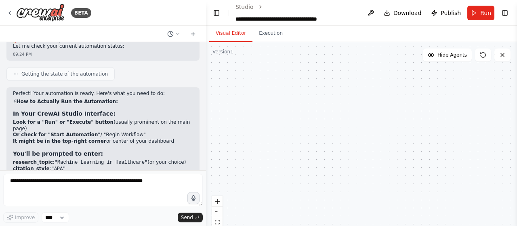
click at [227, 29] on button "Visual Editor" at bounding box center [230, 33] width 43 height 17
click at [459, 56] on span "Hide Agents" at bounding box center [451, 55] width 29 height 6
click at [459, 56] on span "Show Agents" at bounding box center [451, 55] width 32 height 6
click at [483, 54] on icon at bounding box center [483, 55] width 6 height 6
drag, startPoint x: 376, startPoint y: 160, endPoint x: 415, endPoint y: 135, distance: 46.2
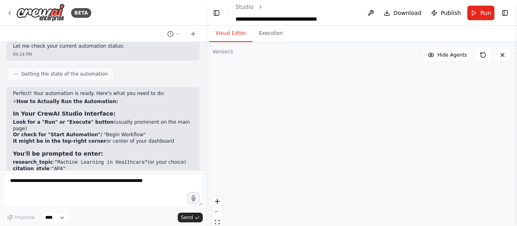
click at [415, 135] on div ".deletable-edge-delete-btn { width: 20px; height: 20px; border: 0px solid #ffff…" at bounding box center [361, 143] width 311 height 202
drag, startPoint x: 489, startPoint y: 26, endPoint x: 397, endPoint y: 102, distance: 119.4
click at [487, 29] on div "Visual Editor Execution" at bounding box center [361, 34] width 311 height 16
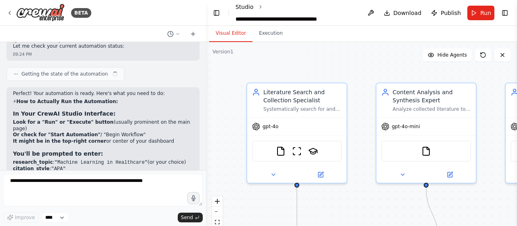
click at [246, 10] on link "Studio" at bounding box center [244, 7] width 18 height 6
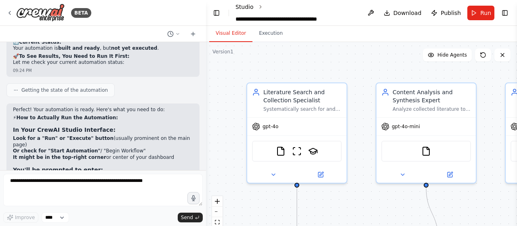
scroll to position [4943, 0]
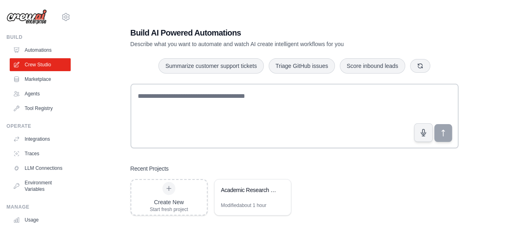
scroll to position [16, 0]
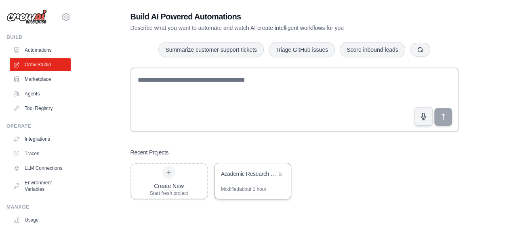
click at [263, 180] on div "Academic Research and Writing Automation" at bounding box center [252, 174] width 76 height 23
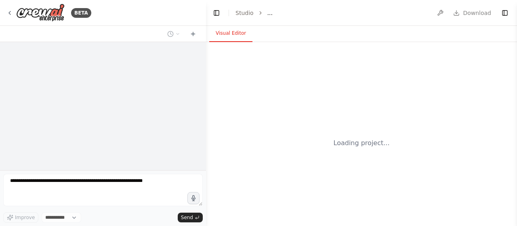
select select "****"
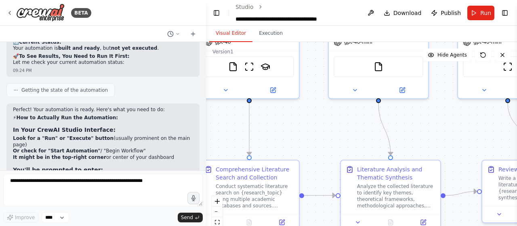
scroll to position [4943, 0]
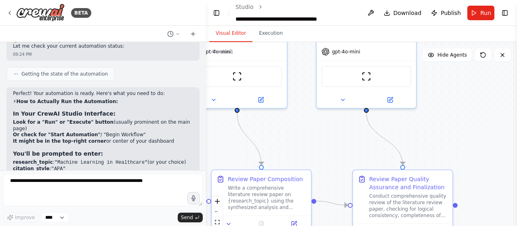
drag, startPoint x: 381, startPoint y: 200, endPoint x: 63, endPoint y: 126, distance: 326.9
click at [63, 126] on div "BETA Based on the AI agent we've been building, here is a concise and complete …" at bounding box center [258, 113] width 517 height 226
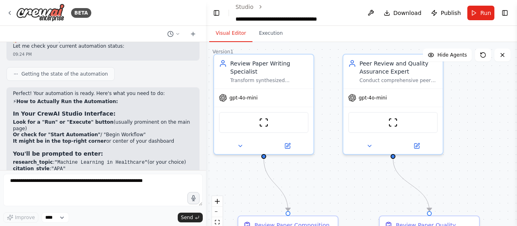
drag, startPoint x: 482, startPoint y: 142, endPoint x: 509, endPoint y: 188, distance: 53.2
click at [509, 188] on div ".deletable-edge-delete-btn { width: 20px; height: 20px; border: 0px solid #ffff…" at bounding box center [361, 143] width 311 height 202
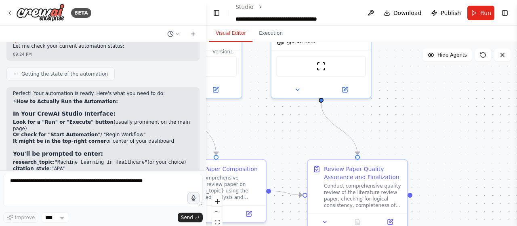
drag, startPoint x: 476, startPoint y: 164, endPoint x: 400, endPoint y: 107, distance: 95.2
click at [400, 107] on div ".deletable-edge-delete-btn { width: 20px; height: 20px; border: 0px solid #ffff…" at bounding box center [361, 143] width 311 height 202
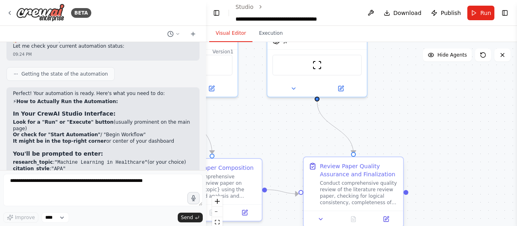
click at [407, 195] on div ".deletable-edge-delete-btn { width: 20px; height: 20px; border: 0px solid #ffff…" at bounding box center [361, 143] width 311 height 202
click at [406, 192] on div at bounding box center [406, 192] width 5 height 5
drag, startPoint x: 406, startPoint y: 192, endPoint x: 425, endPoint y: 193, distance: 19.0
click at [425, 193] on div ".deletable-edge-delete-btn { width: 20px; height: 20px; border: 0px solid #ffff…" at bounding box center [361, 143] width 311 height 202
click at [503, 57] on icon at bounding box center [502, 55] width 6 height 6
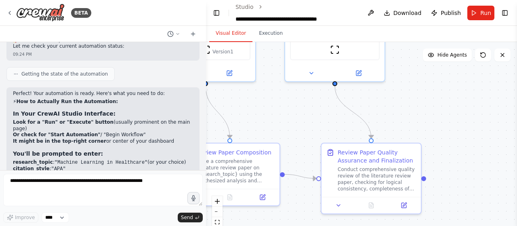
drag, startPoint x: 464, startPoint y: 112, endPoint x: 481, endPoint y: 97, distance: 23.5
click at [481, 97] on div ".deletable-edge-delete-btn { width: 20px; height: 20px; border: 0px solid #ffff…" at bounding box center [361, 143] width 311 height 202
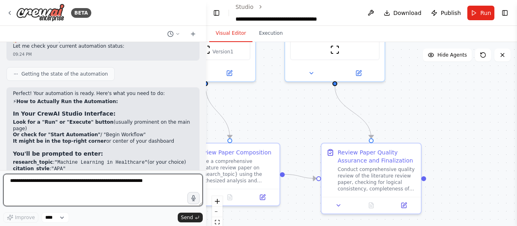
click at [78, 182] on textarea at bounding box center [103, 190] width 200 height 32
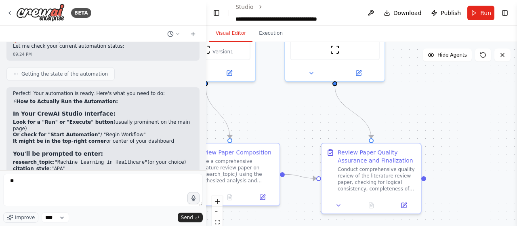
drag, startPoint x: 57, startPoint y: 127, endPoint x: 17, endPoint y: 105, distance: 46.3
copy ul ""Execute" ▶️ "Play" button 🚀 "Run Automation" 📊 "Start Workflow"
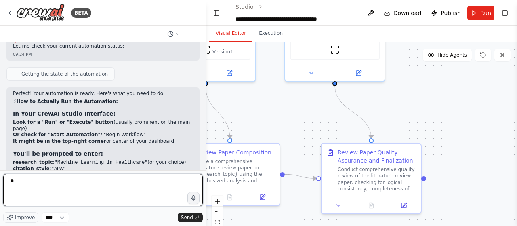
click at [54, 186] on textarea "*" at bounding box center [103, 190] width 200 height 32
type textarea "**********"
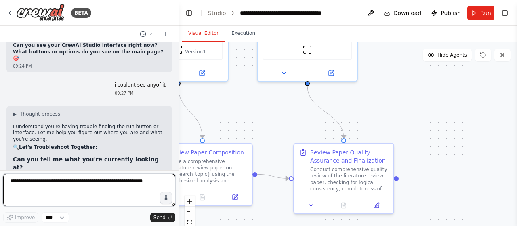
scroll to position [5510, 0]
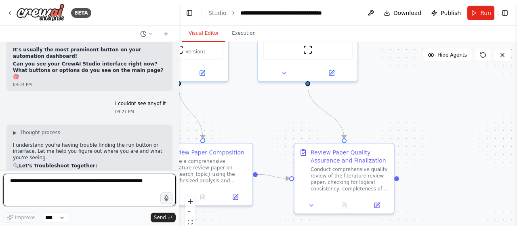
drag, startPoint x: 204, startPoint y: 123, endPoint x: 179, endPoint y: 124, distance: 24.7
click at [179, 124] on div "BETA Based on the AI agent we've been building, here is a concise and complete …" at bounding box center [258, 113] width 517 height 226
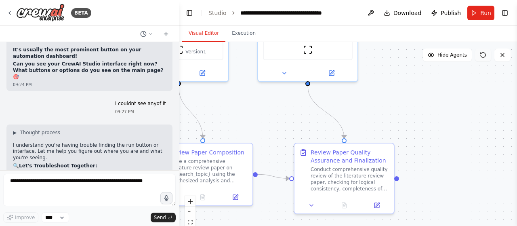
click at [483, 53] on icon at bounding box center [483, 55] width 6 height 6
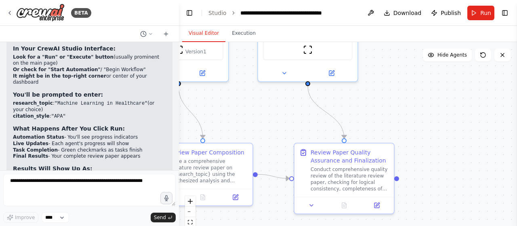
scroll to position [5322, 0]
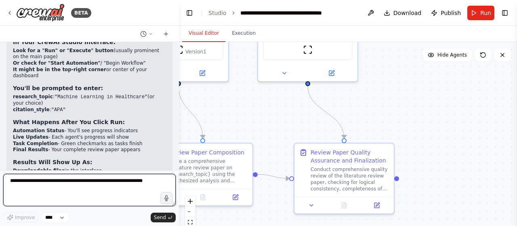
click at [95, 191] on textarea at bounding box center [89, 190] width 172 height 32
click at [149, 182] on textarea "**********" at bounding box center [89, 190] width 172 height 32
type textarea "**********"
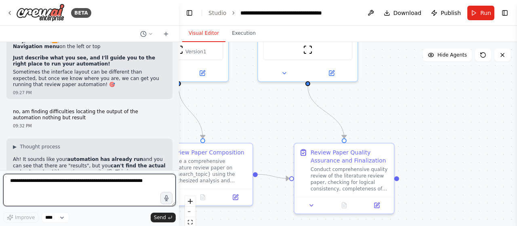
scroll to position [5850, 0]
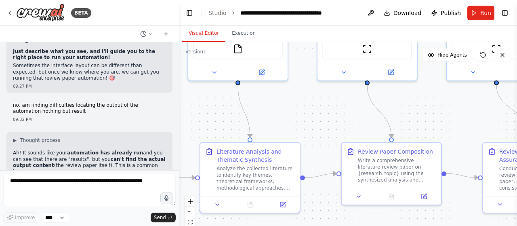
drag, startPoint x: 275, startPoint y: 123, endPoint x: 464, endPoint y: 122, distance: 188.6
click at [464, 122] on div ".deletable-edge-delete-btn { width: 20px; height: 20px; border: 0px solid #ffff…" at bounding box center [348, 143] width 338 height 202
click at [192, 212] on button "zoom out" at bounding box center [190, 211] width 11 height 11
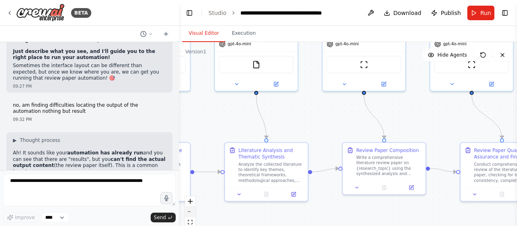
click at [192, 212] on button "zoom out" at bounding box center [190, 211] width 11 height 11
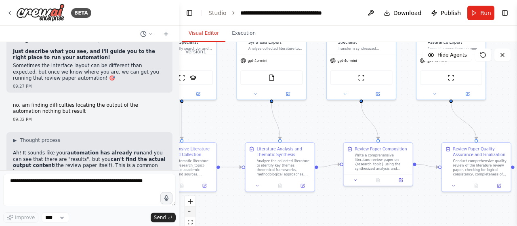
click at [192, 212] on button "zoom out" at bounding box center [190, 211] width 11 height 11
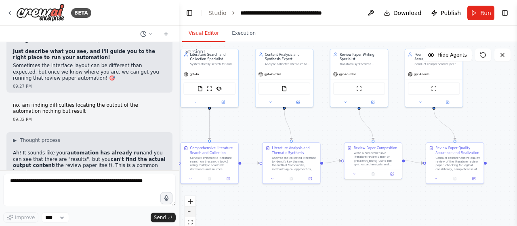
click at [192, 212] on button "zoom out" at bounding box center [190, 211] width 11 height 11
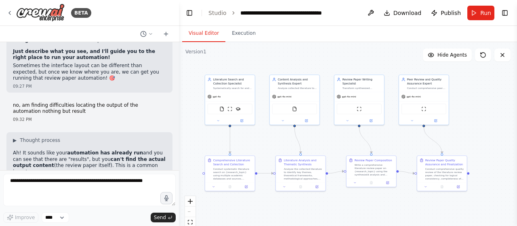
drag, startPoint x: 488, startPoint y: 126, endPoint x: 490, endPoint y: 139, distance: 13.0
click at [490, 139] on div ".deletable-edge-delete-btn { width: 20px; height: 20px; border: 0px solid #ffff…" at bounding box center [348, 143] width 338 height 202
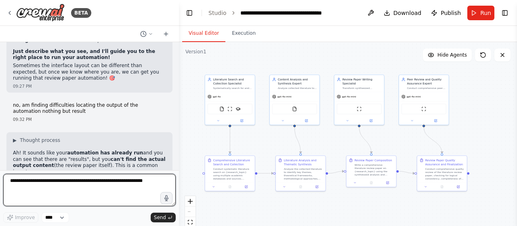
click at [16, 185] on textarea at bounding box center [89, 190] width 172 height 32
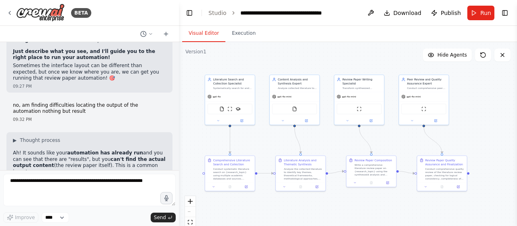
click at [469, 174] on div ".deletable-edge-delete-btn { width: 20px; height: 20px; border: 0px solid #ffff…" at bounding box center [348, 143] width 338 height 202
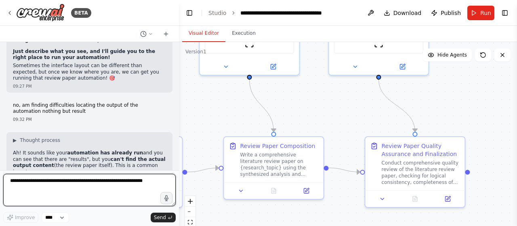
click at [148, 182] on textarea at bounding box center [89, 190] width 172 height 32
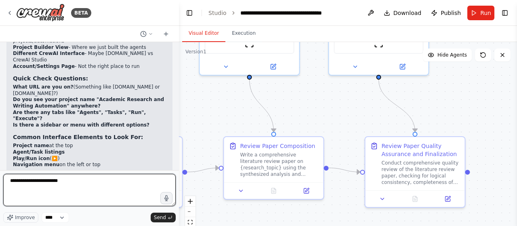
scroll to position [5755, 0]
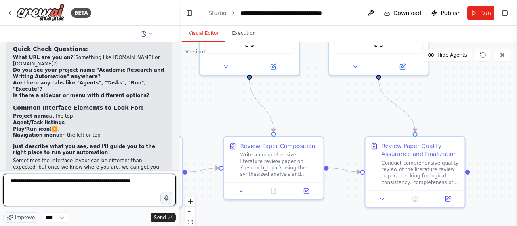
type textarea "**********"
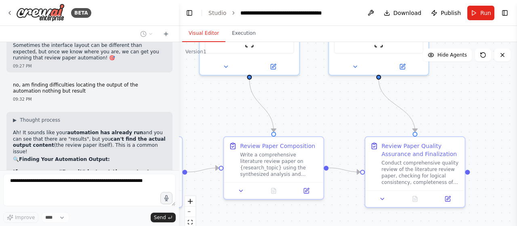
scroll to position [5898, 0]
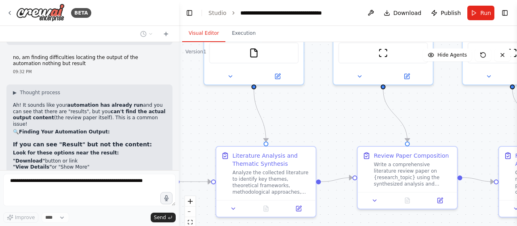
drag, startPoint x: 229, startPoint y: 118, endPoint x: 363, endPoint y: 127, distance: 134.0
click at [363, 127] on div ".deletable-edge-delete-btn { width: 20px; height: 20px; border: 0px solid #ffff…" at bounding box center [348, 143] width 338 height 202
click at [189, 214] on button "zoom out" at bounding box center [190, 211] width 11 height 11
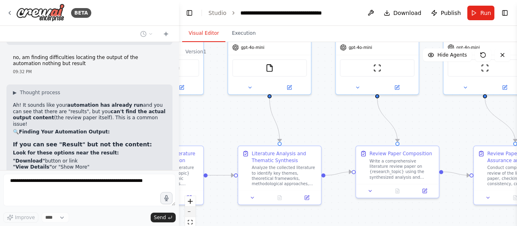
click at [189, 214] on button "zoom out" at bounding box center [190, 211] width 11 height 11
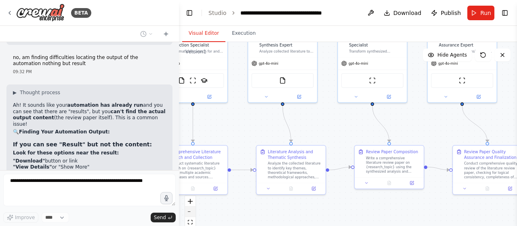
click at [190, 212] on icon "zoom out" at bounding box center [190, 211] width 5 height 1
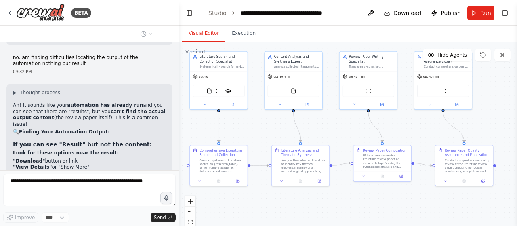
click at [254, 158] on div ".deletable-edge-delete-btn { width: 20px; height: 20px; border: 0px solid #ffff…" at bounding box center [348, 143] width 338 height 202
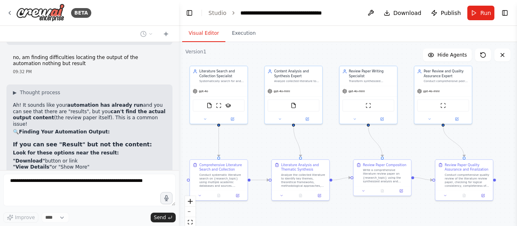
drag, startPoint x: 259, startPoint y: 124, endPoint x: 259, endPoint y: 139, distance: 14.5
click at [259, 139] on div ".deletable-edge-delete-btn { width: 20px; height: 20px; border: 0px solid #ffff…" at bounding box center [348, 143] width 338 height 202
click at [480, 11] on button "Run" at bounding box center [480, 13] width 27 height 15
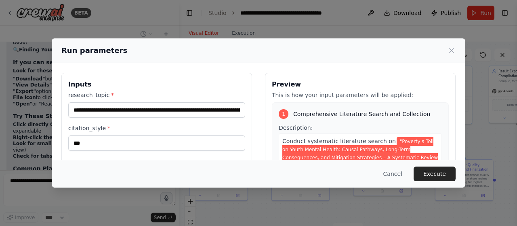
scroll to position [5986, 0]
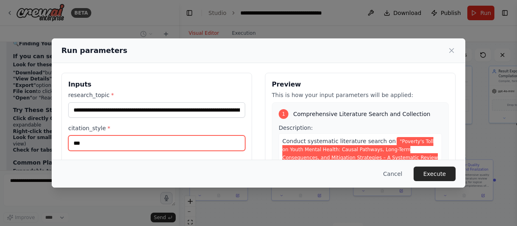
click at [136, 145] on input "***" at bounding box center [156, 142] width 177 height 15
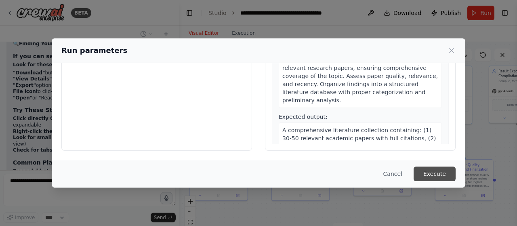
scroll to position [6033, 0]
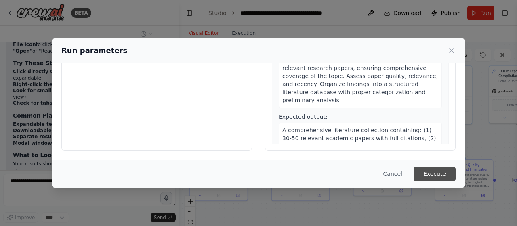
click at [437, 174] on button "Execute" at bounding box center [435, 173] width 42 height 15
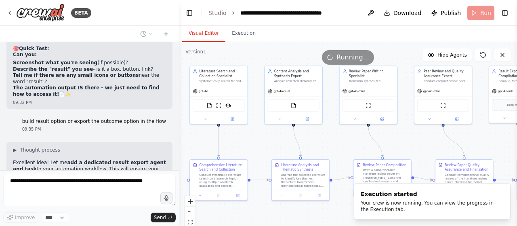
scroll to position [6186, 0]
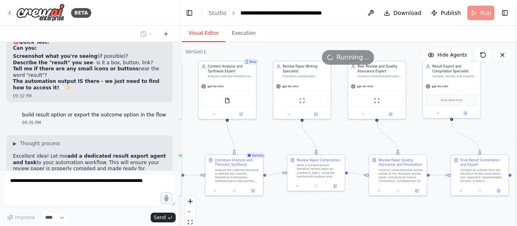
drag, startPoint x: 499, startPoint y: 146, endPoint x: 433, endPoint y: 141, distance: 66.4
click at [433, 141] on div ".deletable-edge-delete-btn { width: 20px; height: 20px; border: 0px solid #ffff…" at bounding box center [348, 143] width 338 height 202
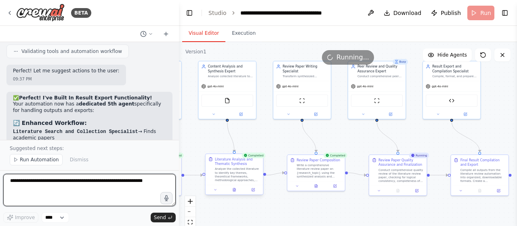
scroll to position [6866, 0]
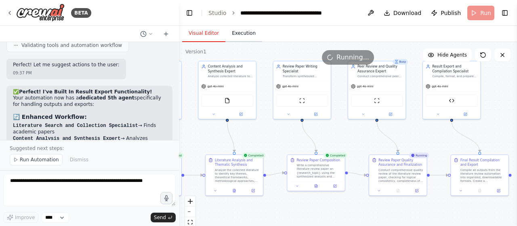
click at [242, 31] on button "Execution" at bounding box center [243, 33] width 37 height 17
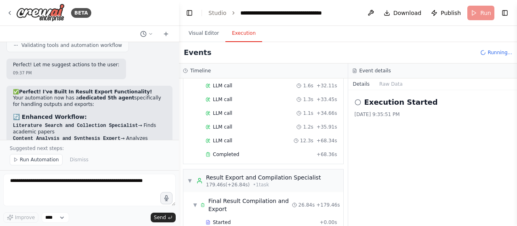
scroll to position [1077, 0]
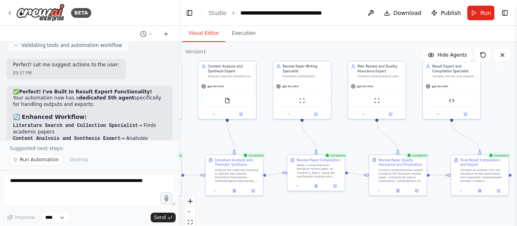
click at [203, 31] on button "Visual Editor" at bounding box center [203, 33] width 43 height 17
click at [403, 13] on span "Download" at bounding box center [407, 13] width 28 height 8
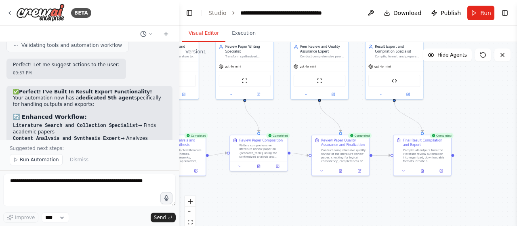
drag, startPoint x: 436, startPoint y: 138, endPoint x: 395, endPoint y: 113, distance: 48.2
click at [395, 113] on div ".deletable-edge-delete-btn { width: 20px; height: 20px; border: 0px solid #ffff…" at bounding box center [348, 143] width 338 height 202
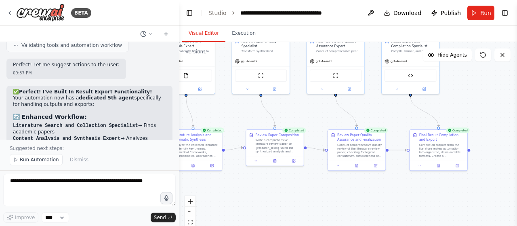
click at [396, 113] on div ".deletable-edge-delete-btn { width: 20px; height: 20px; border: 0px solid #ffff…" at bounding box center [348, 143] width 338 height 202
click at [437, 166] on icon at bounding box center [438, 164] width 2 height 3
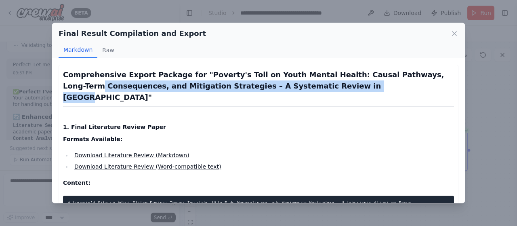
drag, startPoint x: 458, startPoint y: 70, endPoint x: 467, endPoint y: 89, distance: 21.2
click at [467, 89] on div "Final Result Compilation and Export Markdown Raw Comprehensive Export Package f…" at bounding box center [258, 113] width 517 height 226
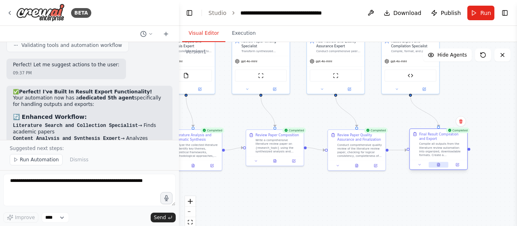
click at [440, 165] on icon at bounding box center [439, 165] width 4 height 4
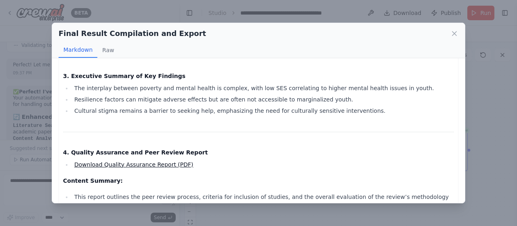
scroll to position [695, 0]
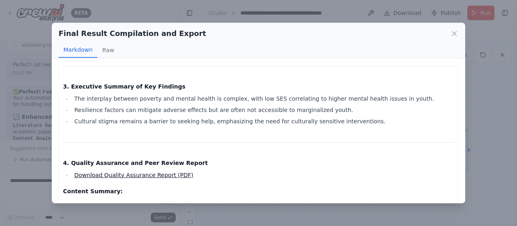
click at [161, 172] on link "Download Quality Assurance Report (PDF)" at bounding box center [133, 175] width 119 height 6
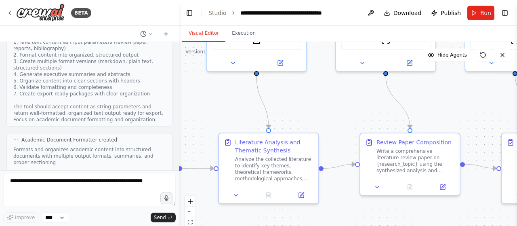
scroll to position [6481, 0]
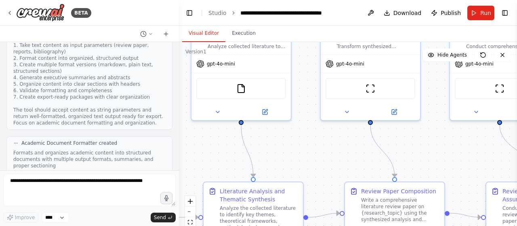
drag, startPoint x: 324, startPoint y: 206, endPoint x: 164, endPoint y: 143, distance: 171.6
click at [164, 143] on div "BETA Based on the AI agent we've been building, here is a concise and complete …" at bounding box center [258, 113] width 517 height 226
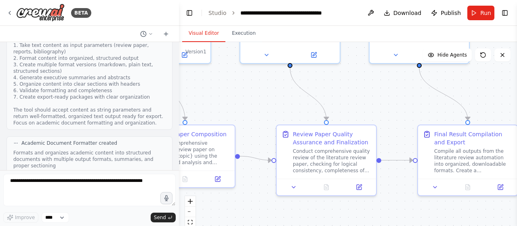
drag, startPoint x: 422, startPoint y: 153, endPoint x: 215, endPoint y: 96, distance: 215.4
click at [215, 96] on div ".deletable-edge-delete-btn { width: 20px; height: 20px; border: 0px solid #ffff…" at bounding box center [348, 143] width 338 height 202
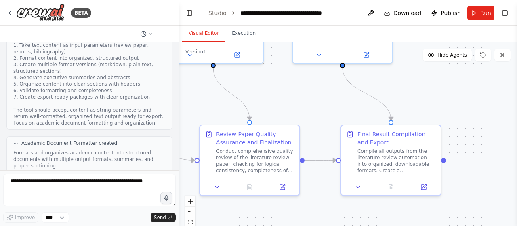
drag, startPoint x: 496, startPoint y: 108, endPoint x: 419, endPoint y: 108, distance: 76.7
click at [419, 108] on div ".deletable-edge-delete-btn { width: 20px; height: 20px; border: 0px solid #ffff…" at bounding box center [348, 143] width 338 height 202
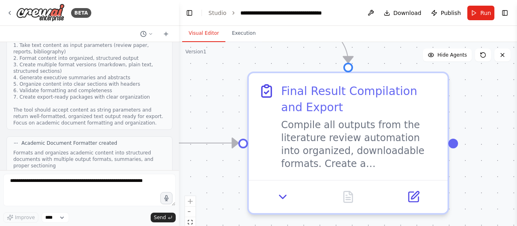
drag, startPoint x: 225, startPoint y: 130, endPoint x: 210, endPoint y: 61, distance: 71.0
click at [210, 61] on div ".deletable-edge-delete-btn { width: 20px; height: 20px; border: 0px solid #ffff…" at bounding box center [348, 143] width 338 height 202
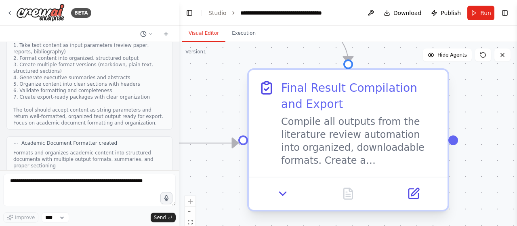
click at [305, 147] on div "Compile all outputs from the literature review automation into organized, downl…" at bounding box center [359, 141] width 157 height 52
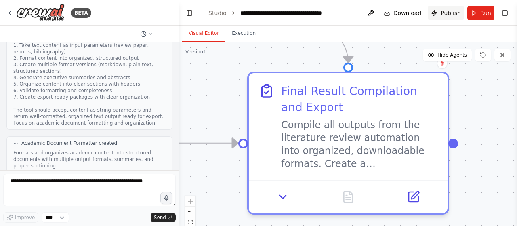
click at [450, 13] on span "Publish" at bounding box center [451, 13] width 20 height 8
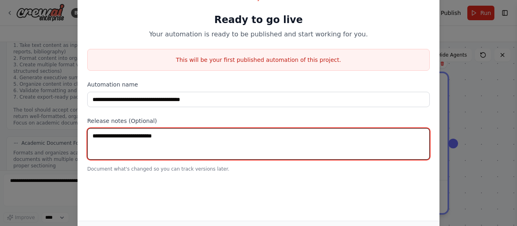
click at [236, 147] on textarea at bounding box center [258, 144] width 343 height 32
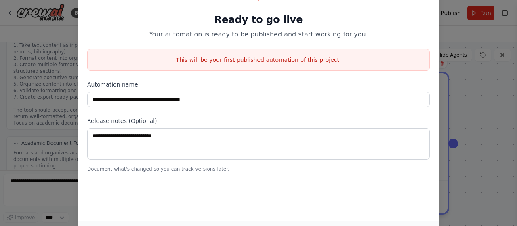
click at [505, 69] on div "**********" at bounding box center [258, 113] width 517 height 226
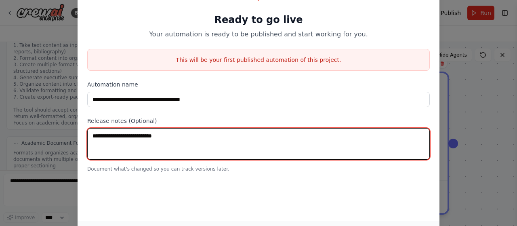
click at [129, 145] on textarea at bounding box center [258, 144] width 343 height 32
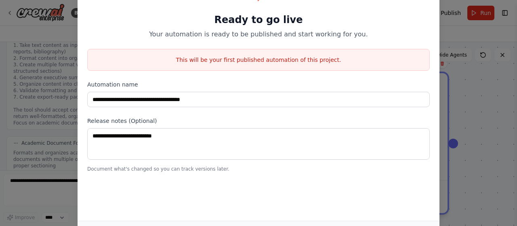
click at [466, 168] on div "**********" at bounding box center [258, 113] width 517 height 226
click at [461, 36] on div "**********" at bounding box center [258, 113] width 517 height 226
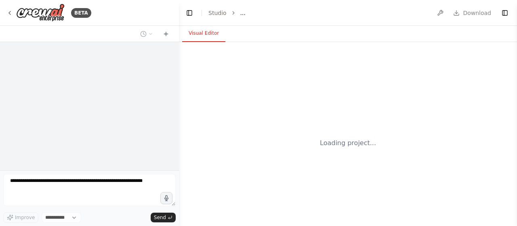
select select "****"
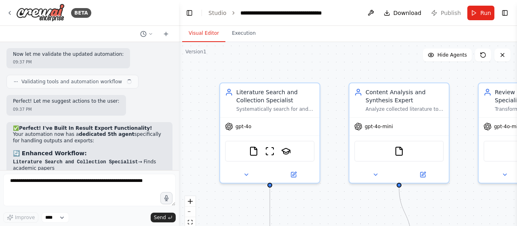
scroll to position [6836, 0]
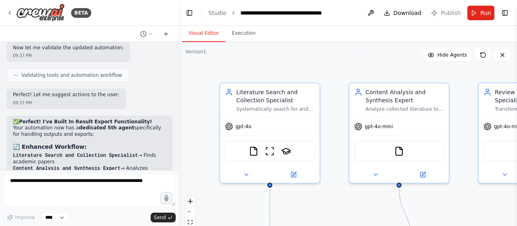
click at [326, 118] on div ".deletable-edge-delete-btn { width: 20px; height: 20px; border: 0px solid #ffff…" at bounding box center [348, 143] width 338 height 202
click at [454, 13] on span "Publish" at bounding box center [451, 13] width 20 height 8
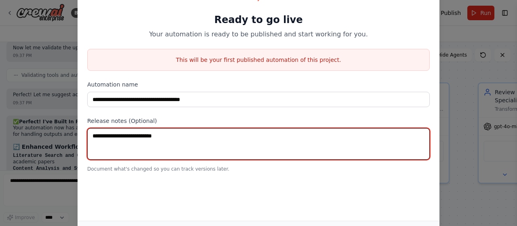
click at [278, 152] on textarea at bounding box center [258, 144] width 343 height 32
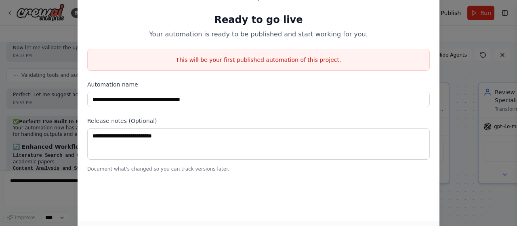
click at [449, 204] on div "**********" at bounding box center [258, 113] width 517 height 226
click at [53, 123] on div "**********" at bounding box center [258, 113] width 517 height 226
